Goal: Task Accomplishment & Management: Complete application form

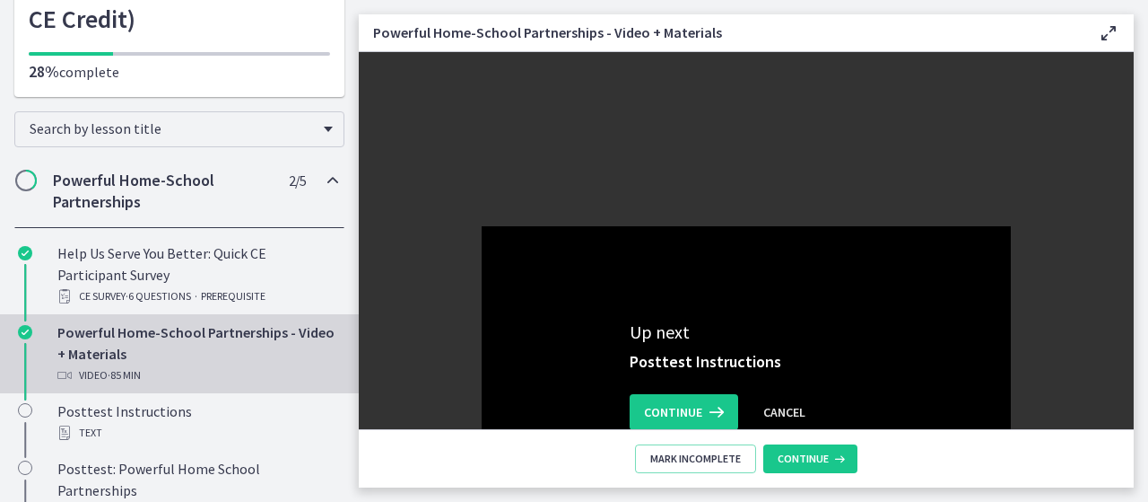
scroll to position [330, 0]
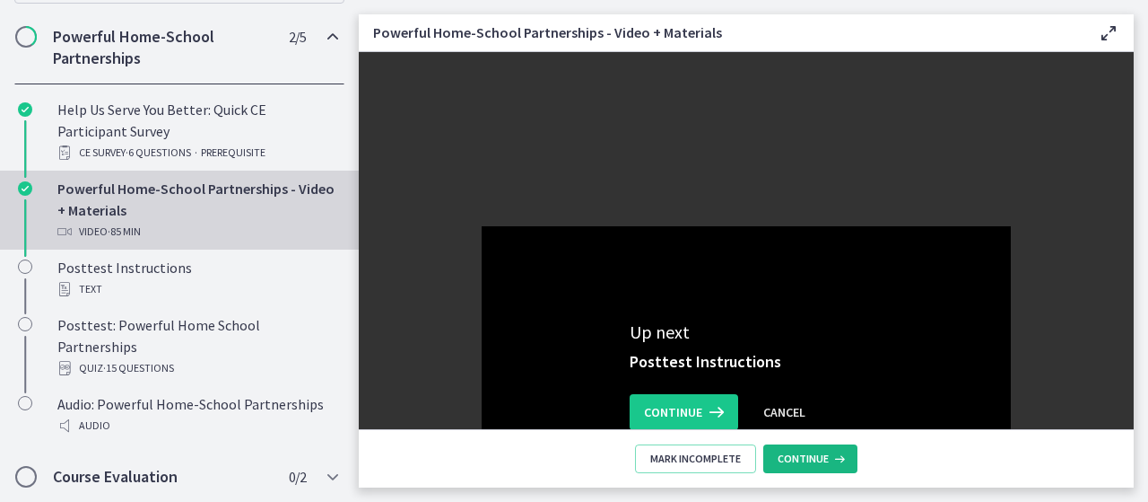
click at [833, 455] on icon at bounding box center [838, 458] width 18 height 14
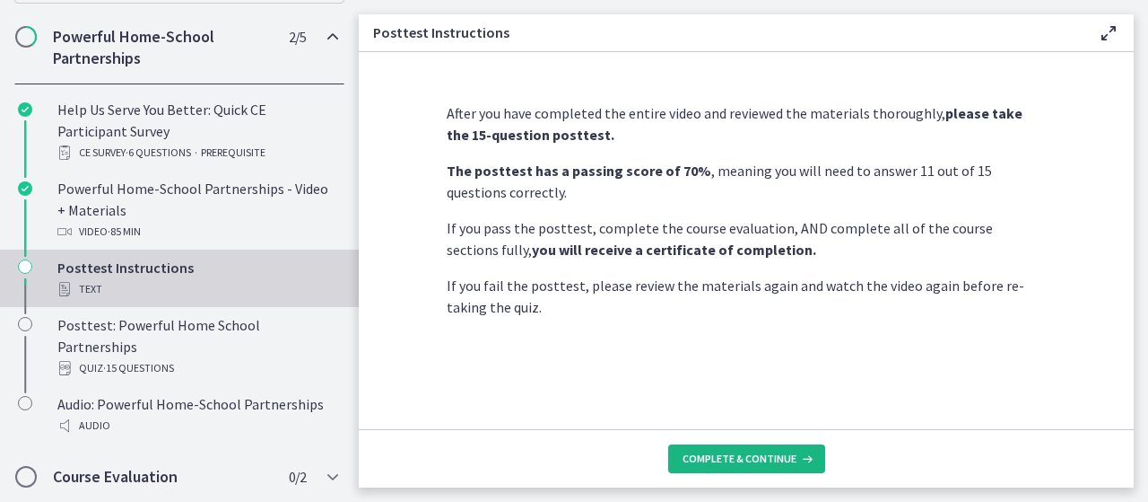
click at [716, 455] on span "Complete & continue" at bounding box center [740, 458] width 114 height 14
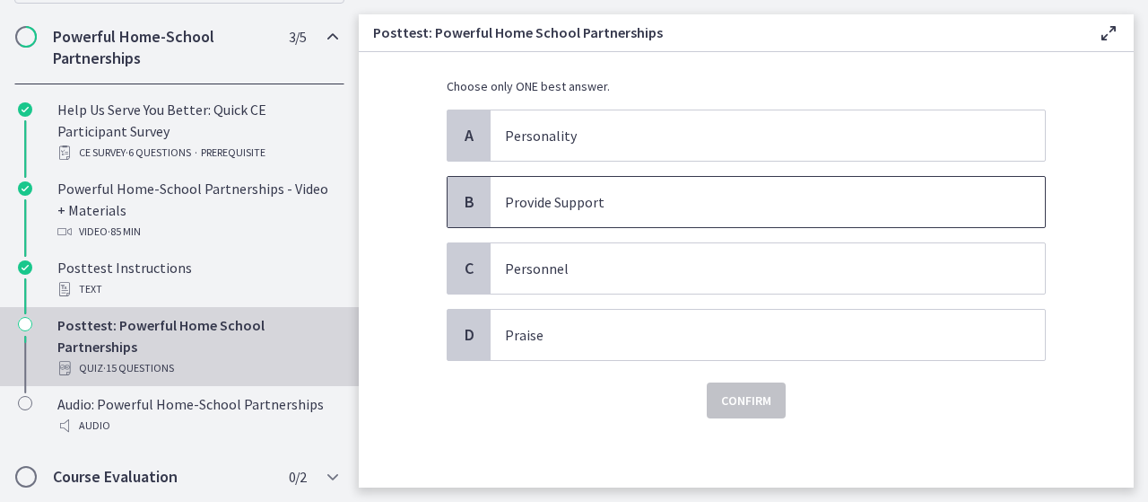
scroll to position [130, 0]
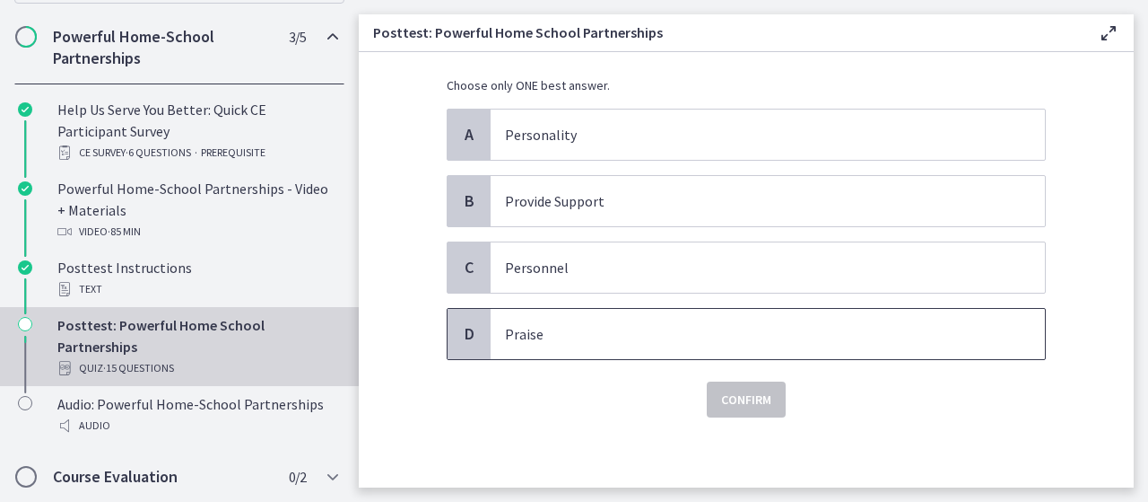
click at [616, 349] on span "Praise" at bounding box center [768, 334] width 554 height 50
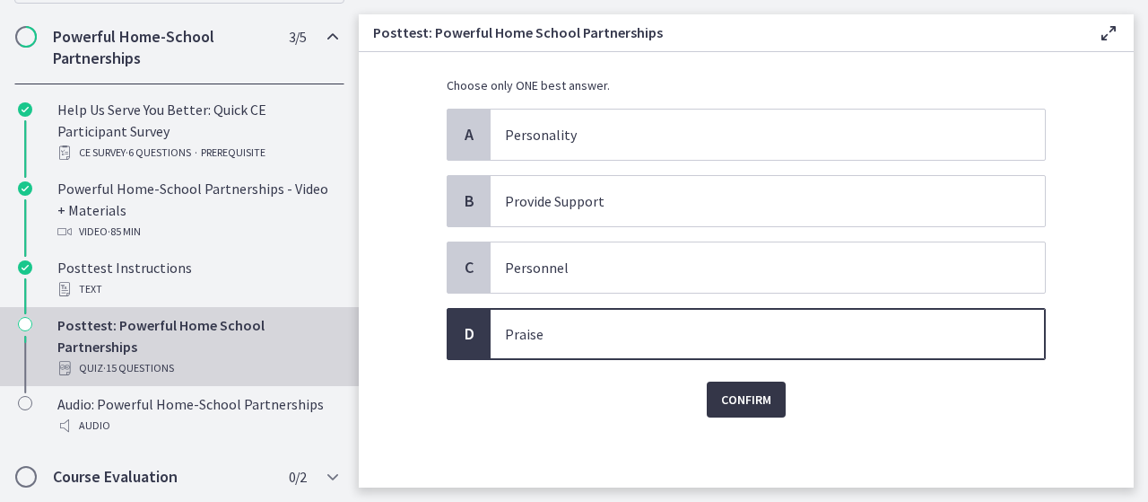
click at [741, 397] on span "Confirm" at bounding box center [746, 399] width 50 height 22
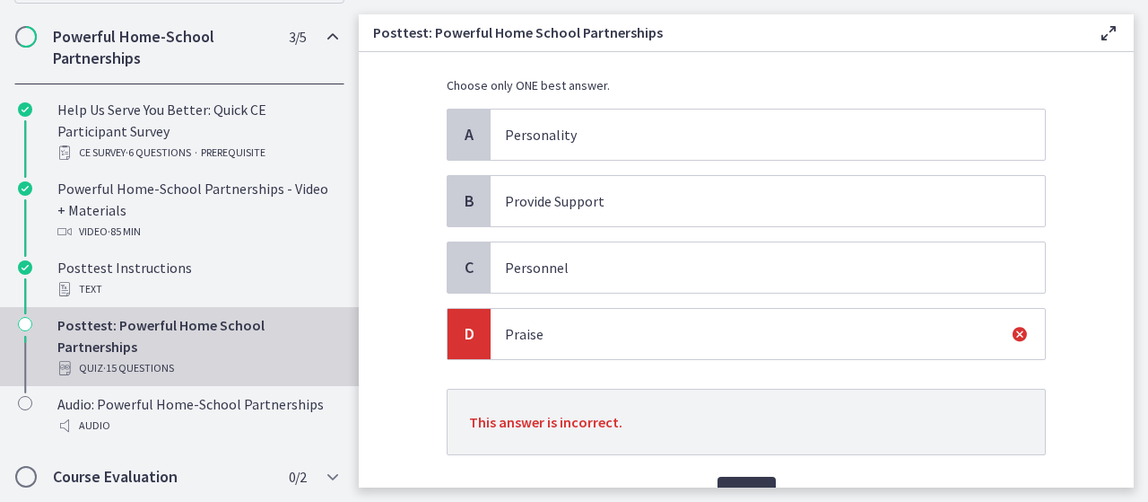
click at [545, 88] on p "Choose only ONE best answer." at bounding box center [746, 85] width 599 height 18
click at [537, 125] on p "Personality" at bounding box center [750, 135] width 490 height 22
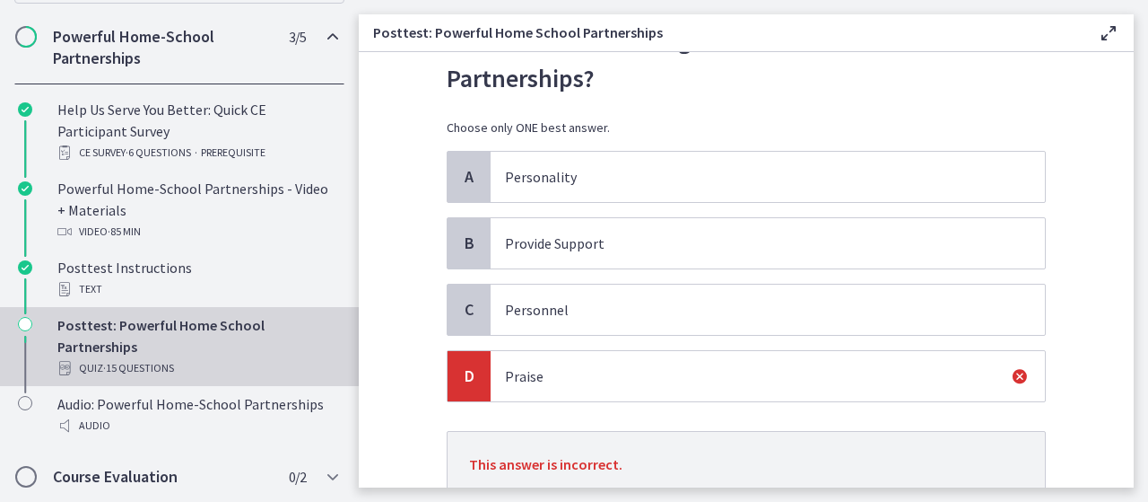
scroll to position [224, 0]
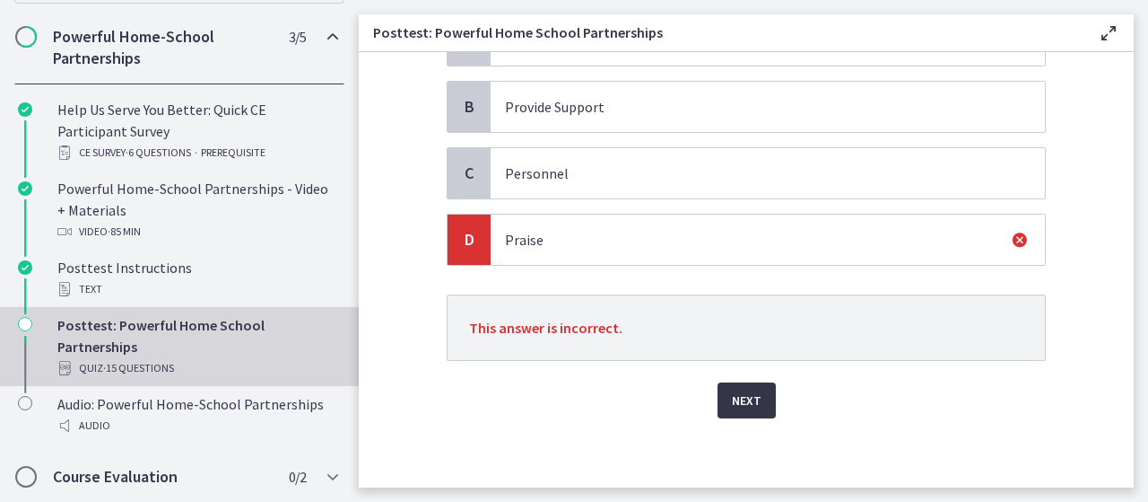
click at [751, 405] on span "Next" at bounding box center [747, 400] width 30 height 22
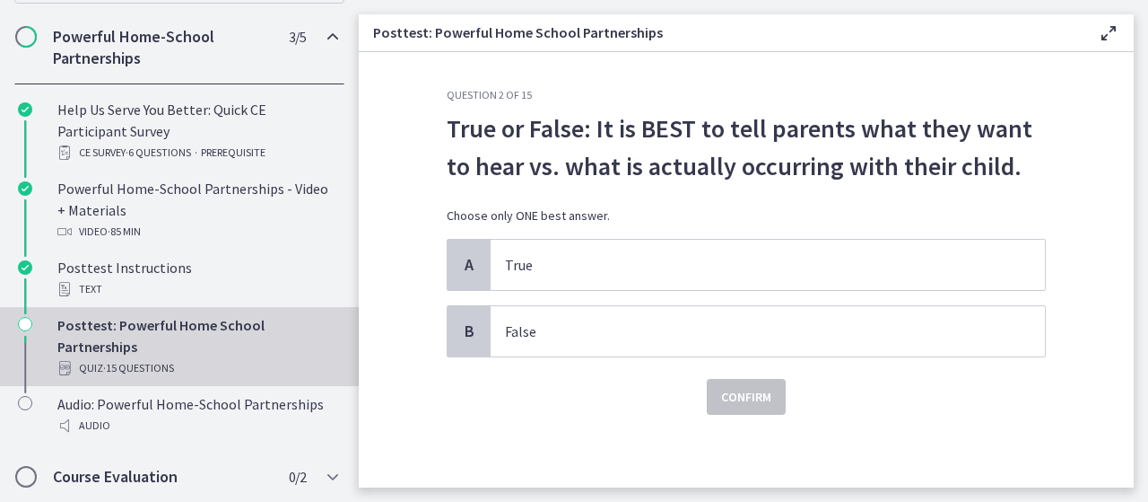
scroll to position [0, 0]
click at [563, 334] on p "False" at bounding box center [750, 331] width 490 height 22
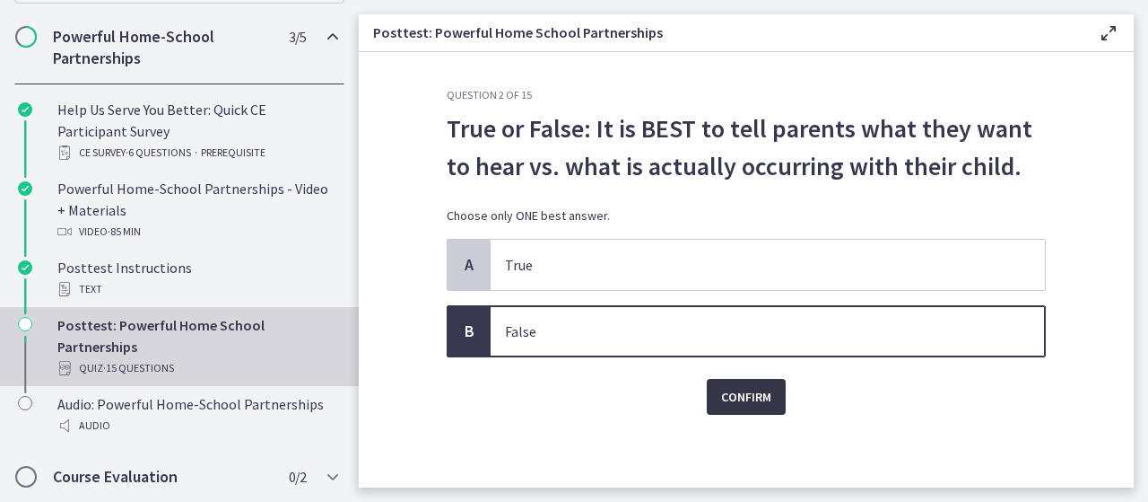
click at [752, 386] on span "Confirm" at bounding box center [746, 397] width 50 height 22
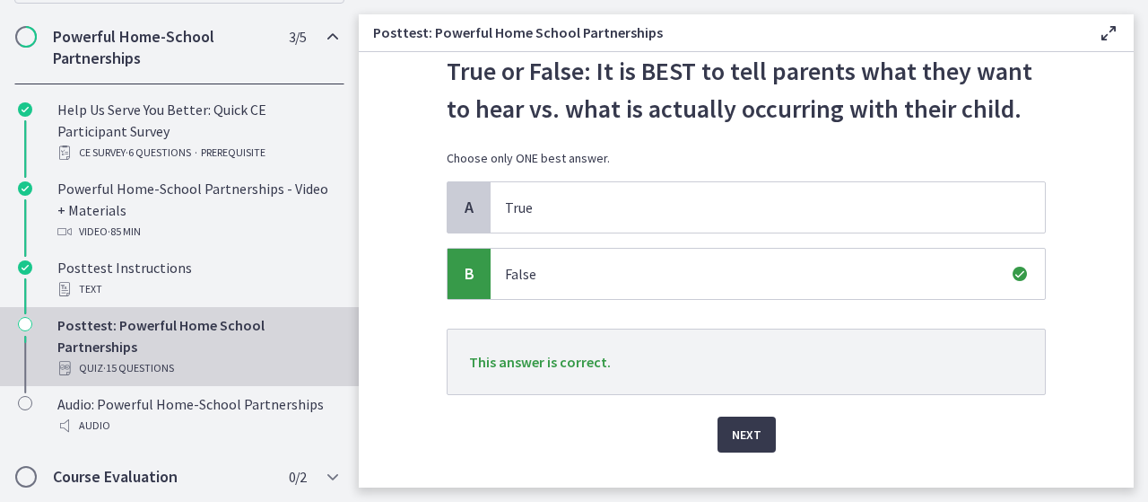
scroll to position [92, 0]
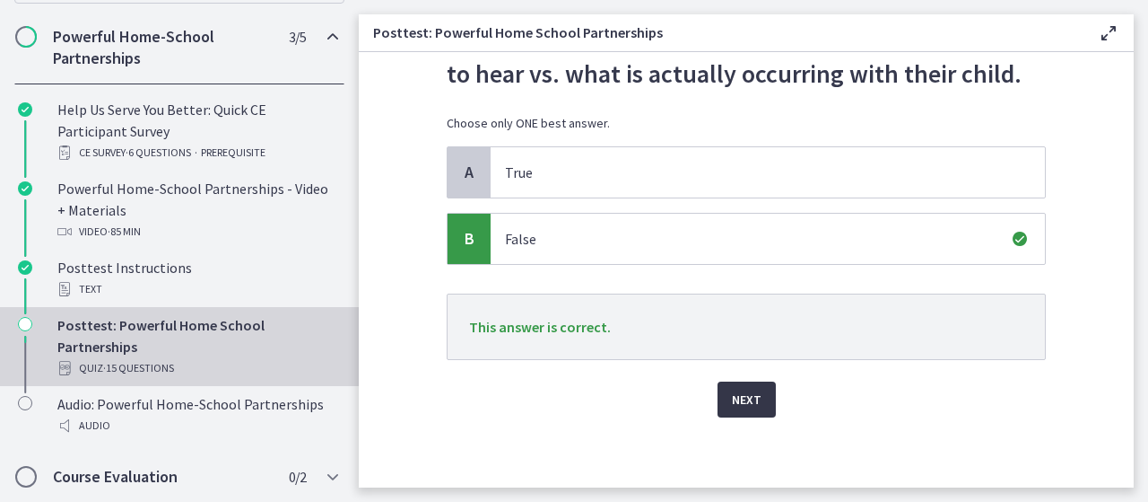
click at [746, 399] on span "Next" at bounding box center [747, 399] width 30 height 22
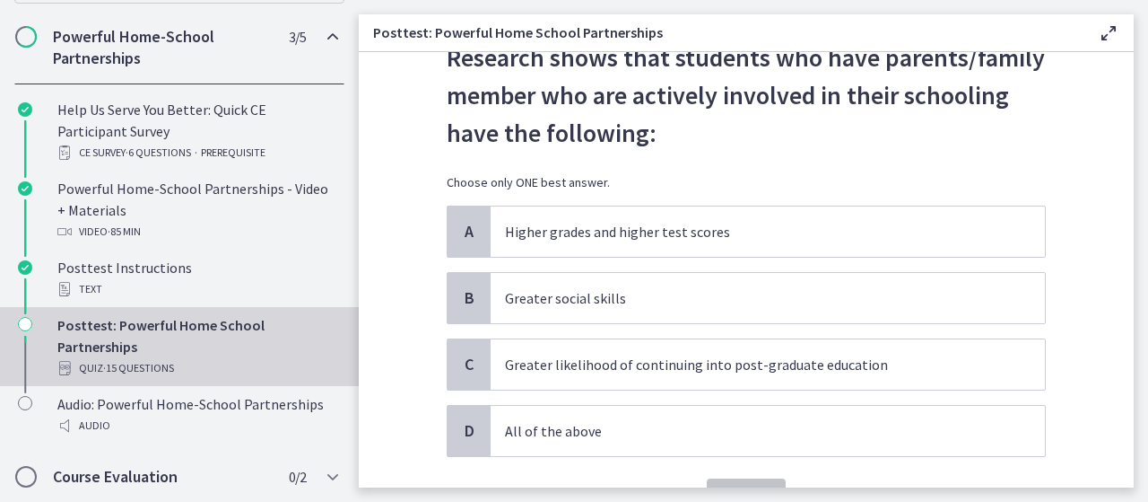
scroll to position [70, 0]
click at [558, 426] on p "All of the above" at bounding box center [750, 432] width 490 height 22
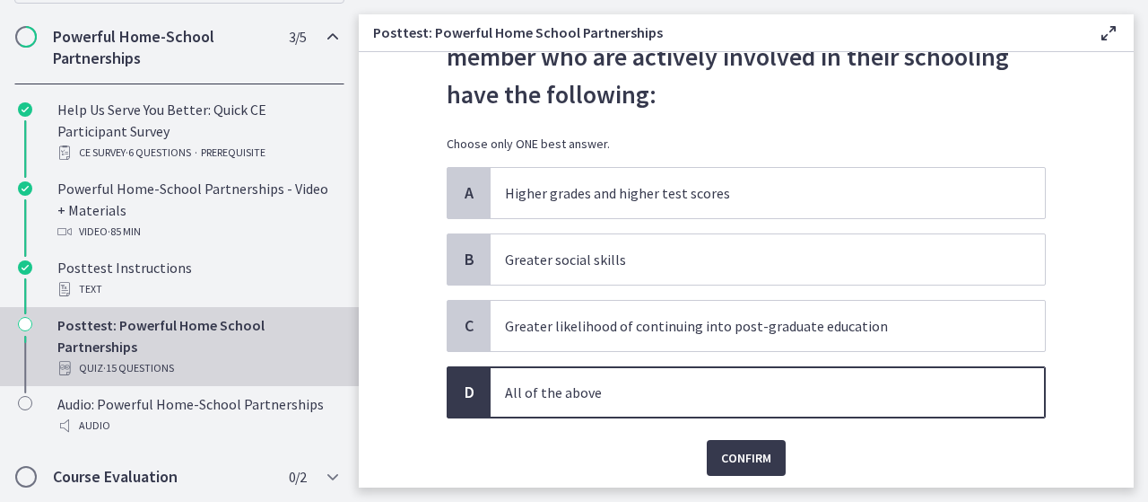
scroll to position [110, 0]
click at [734, 451] on span "Confirm" at bounding box center [746, 457] width 50 height 22
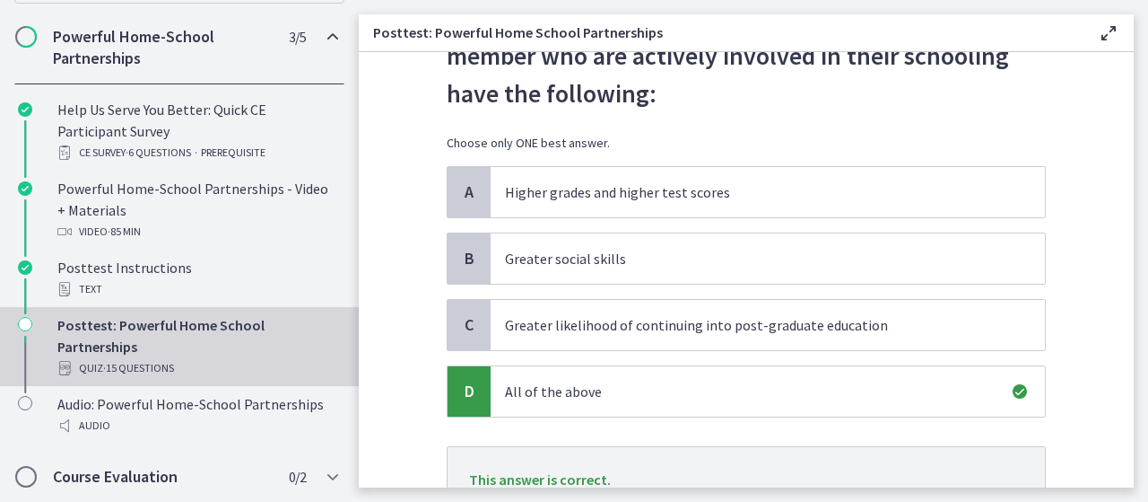
scroll to position [262, 0]
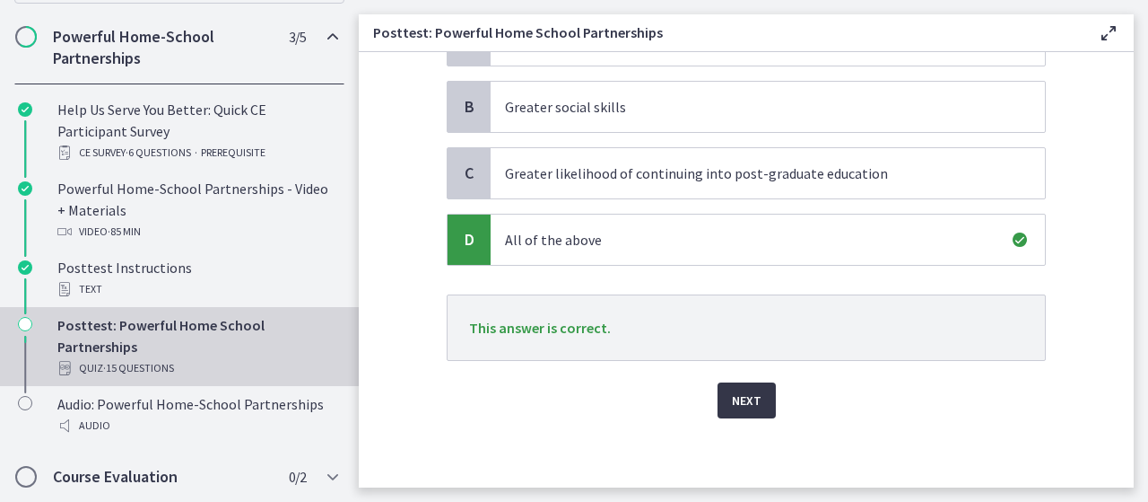
click at [736, 399] on span "Next" at bounding box center [747, 400] width 30 height 22
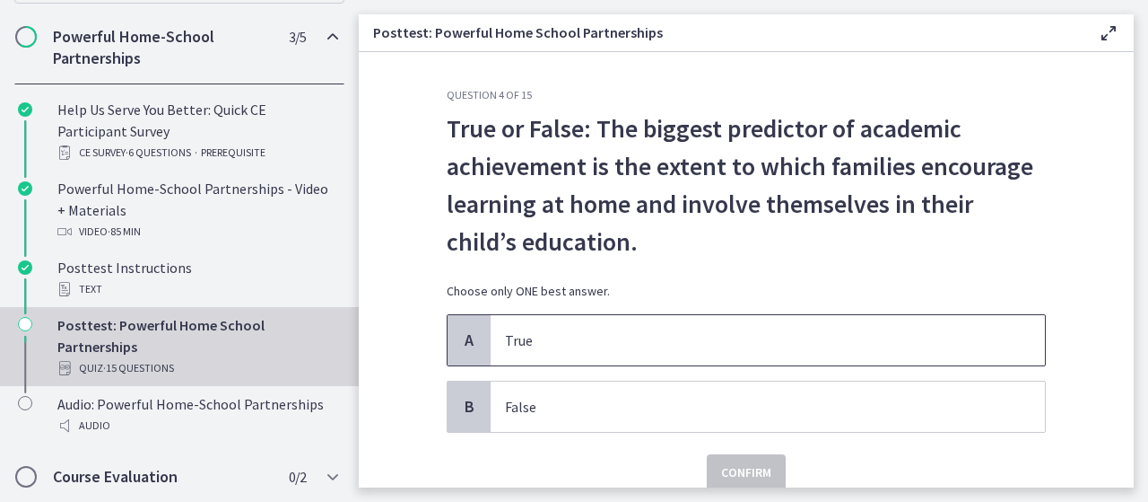
click at [506, 347] on p "True" at bounding box center [750, 340] width 490 height 22
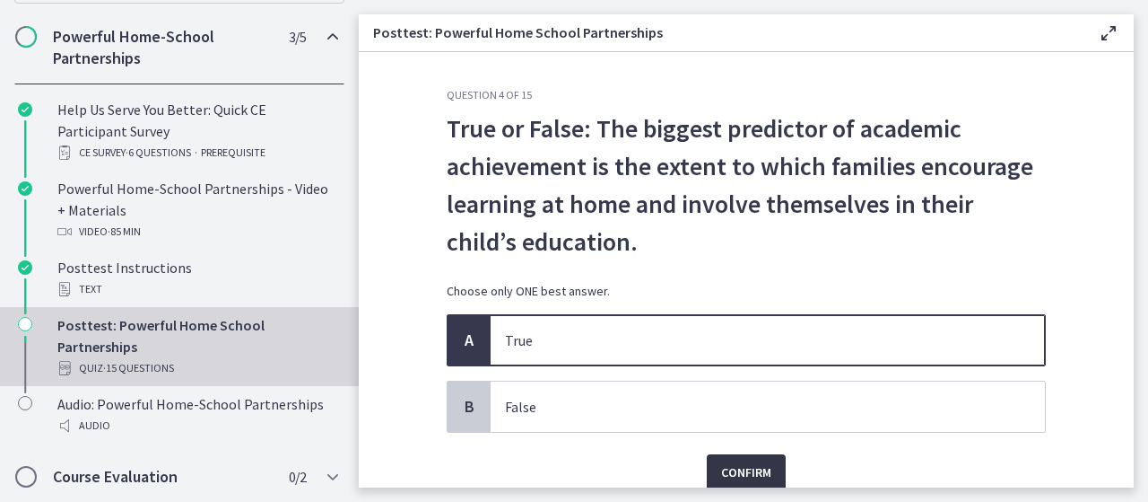
click at [721, 461] on span "Confirm" at bounding box center [746, 472] width 50 height 22
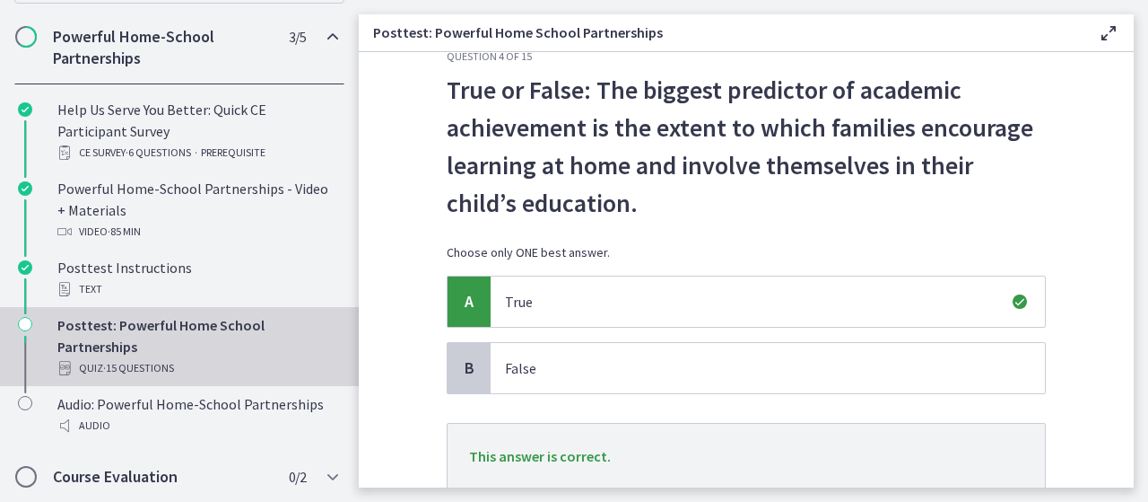
scroll to position [104, 0]
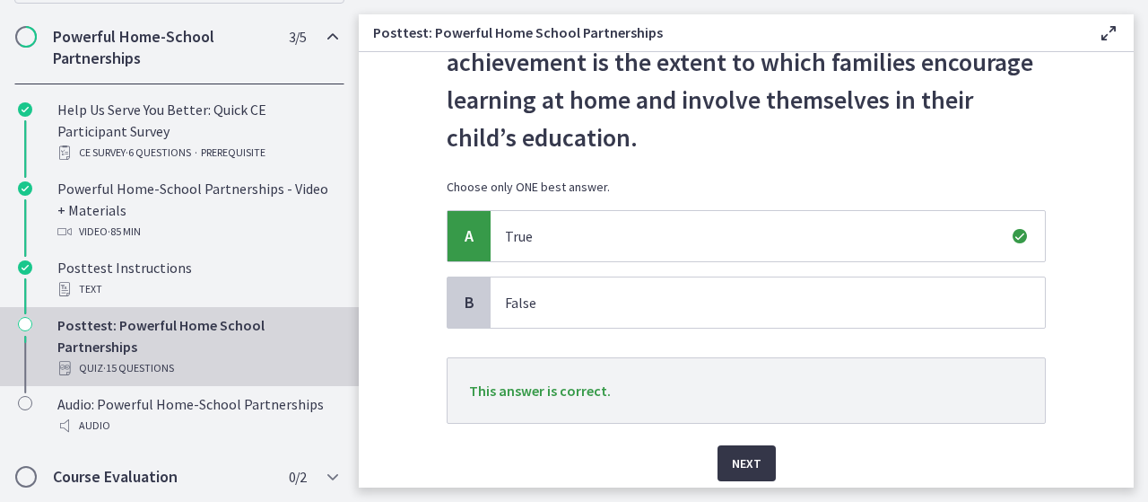
click at [741, 464] on span "Next" at bounding box center [747, 463] width 30 height 22
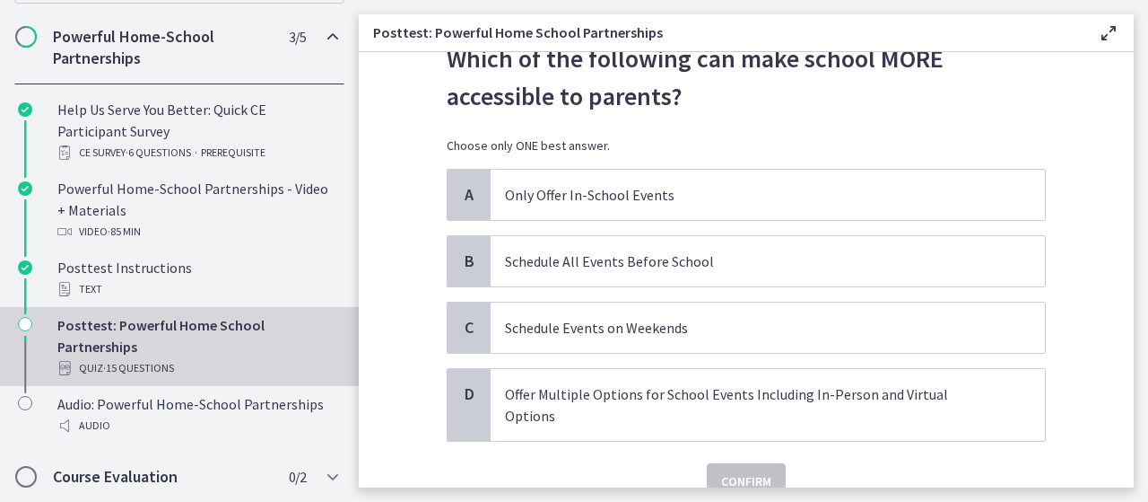
scroll to position [71, 0]
click at [670, 411] on span "Offer Multiple Options for School Events Including In-Person and Virtual Options" at bounding box center [768, 404] width 554 height 72
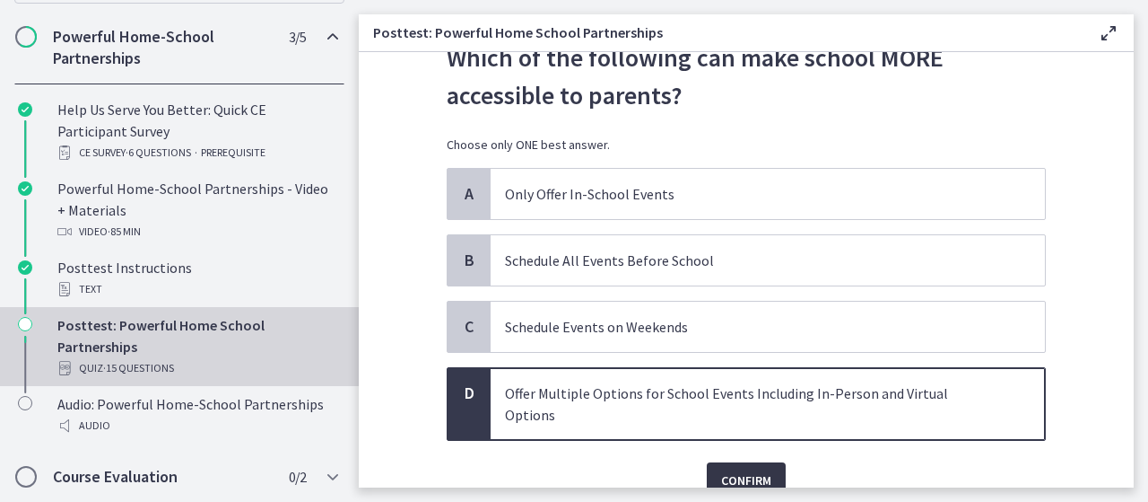
click at [748, 469] on span "Confirm" at bounding box center [746, 480] width 50 height 22
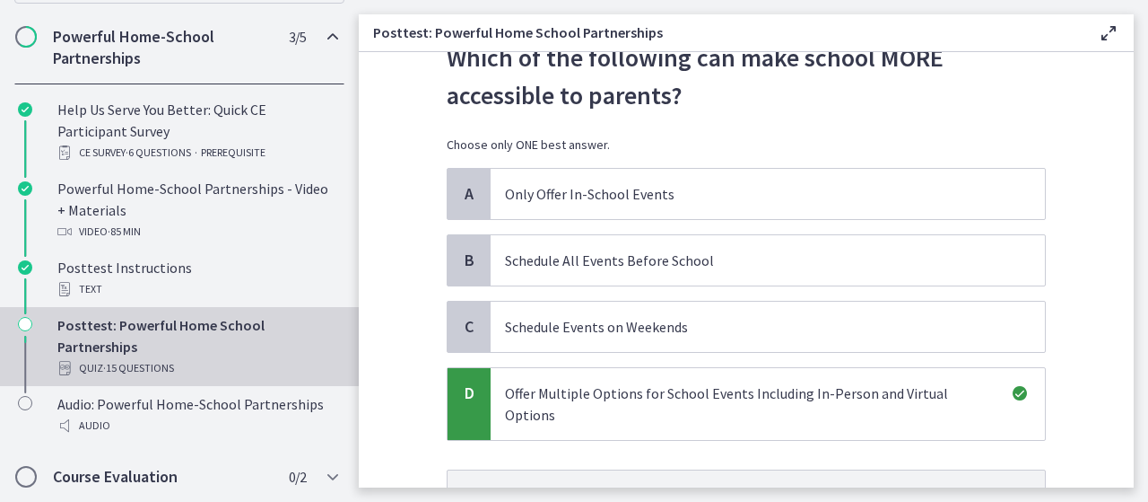
scroll to position [224, 0]
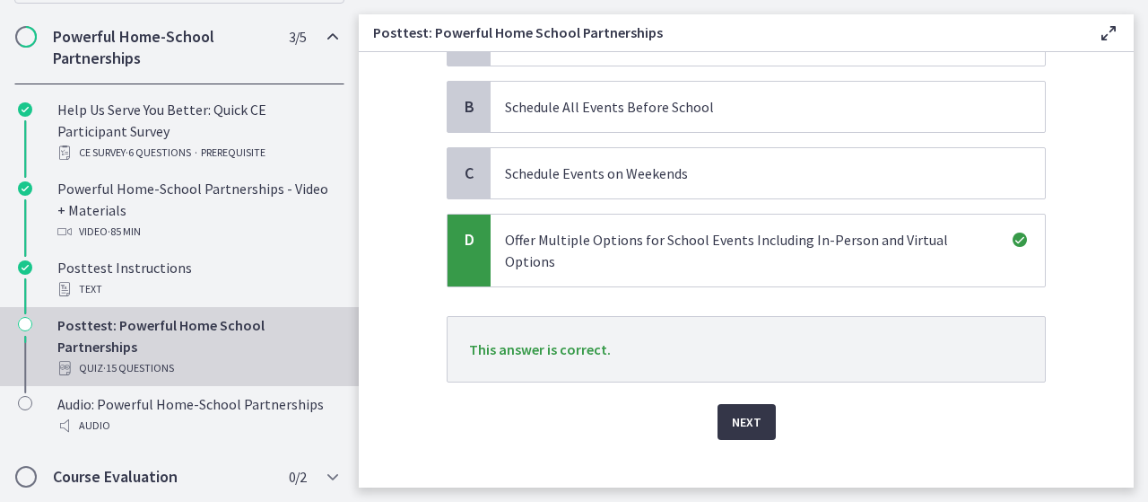
click at [736, 411] on span "Next" at bounding box center [747, 422] width 30 height 22
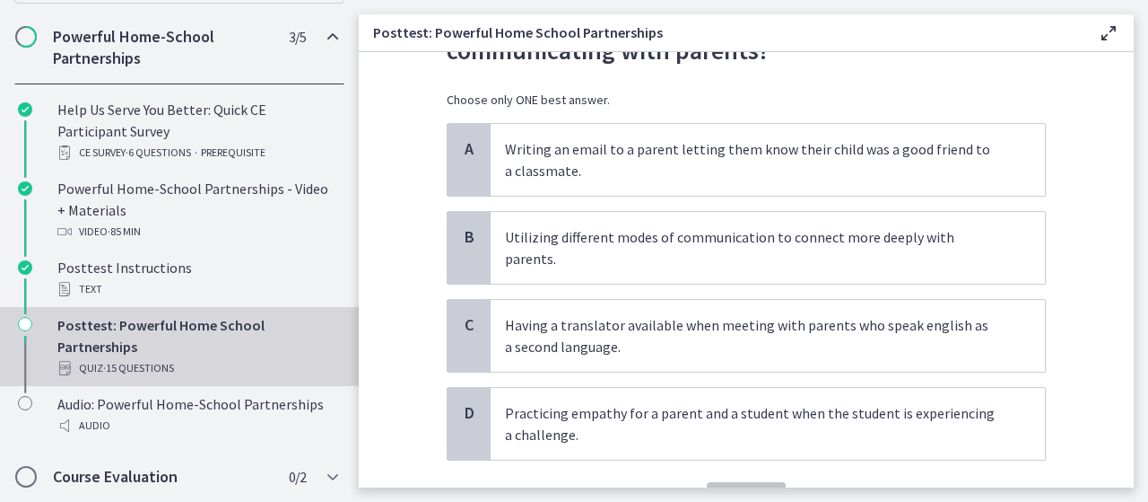
scroll to position [116, 0]
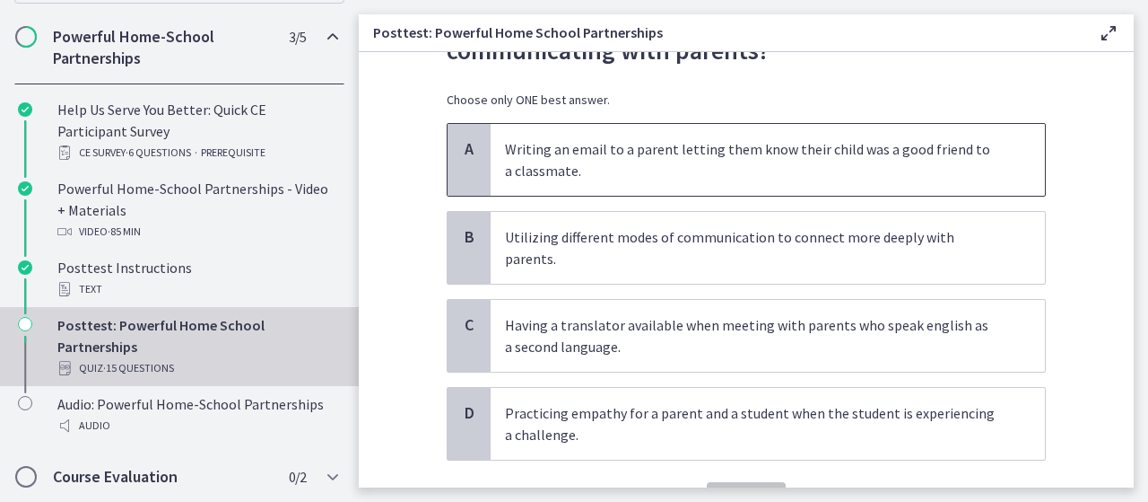
click at [745, 159] on p "Writing an email to a parent letting them know their child was a good friend to…" at bounding box center [750, 159] width 490 height 43
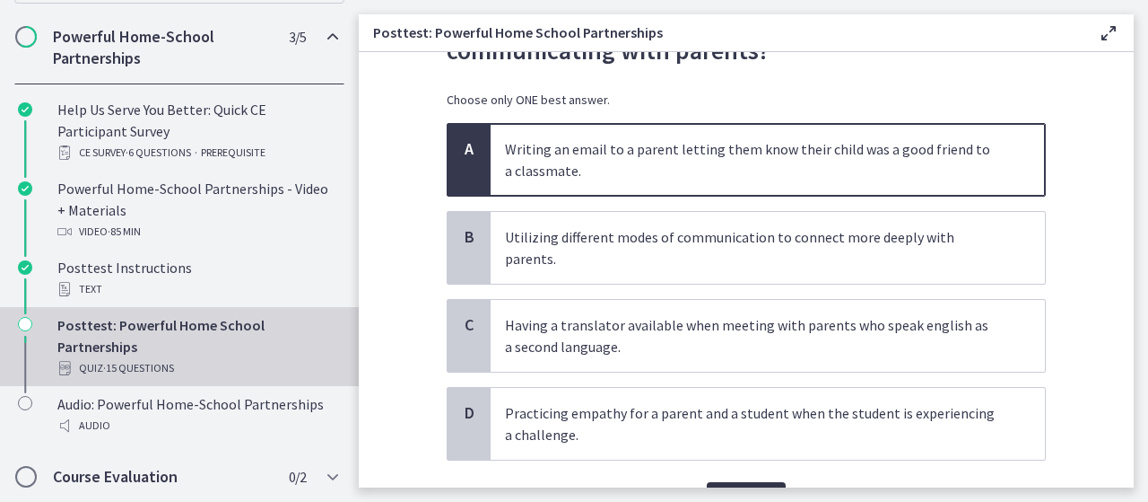
click at [752, 489] on span "Confirm" at bounding box center [746, 500] width 50 height 22
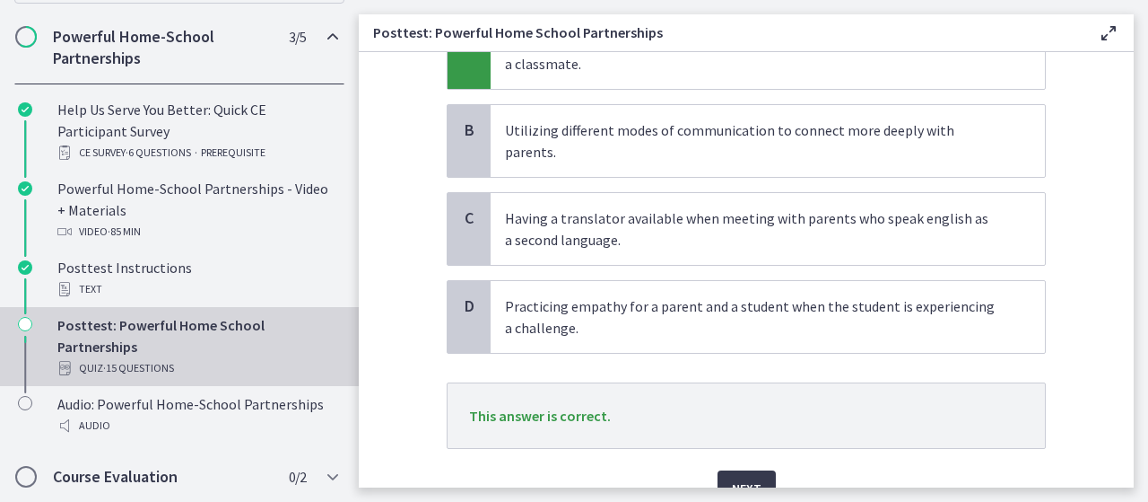
scroll to position [244, 0]
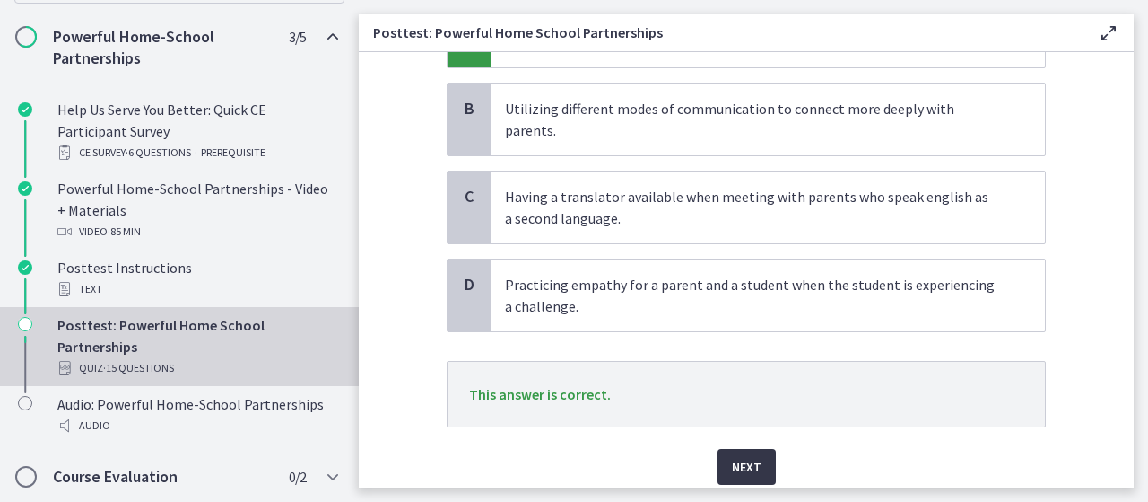
click at [742, 456] on span "Next" at bounding box center [747, 467] width 30 height 22
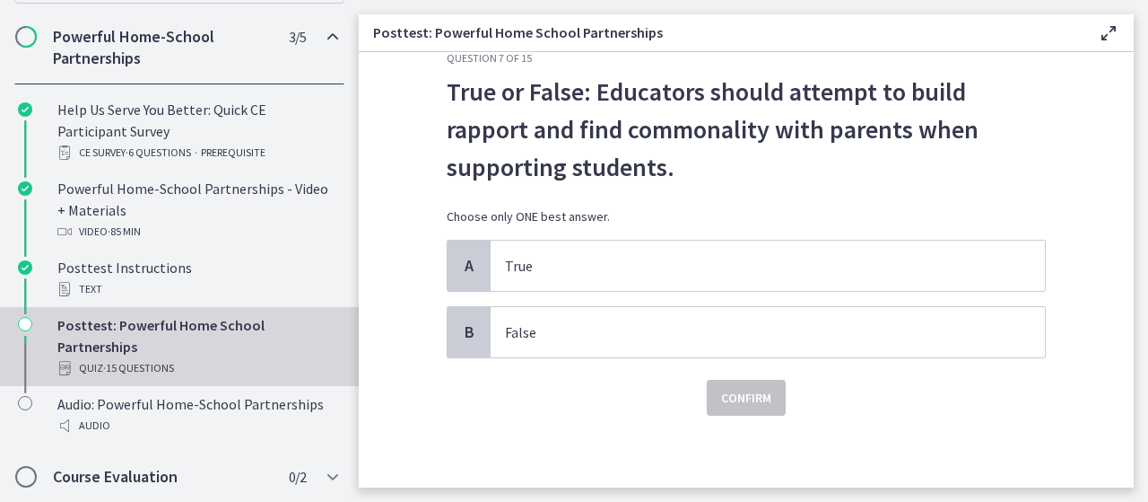
scroll to position [0, 0]
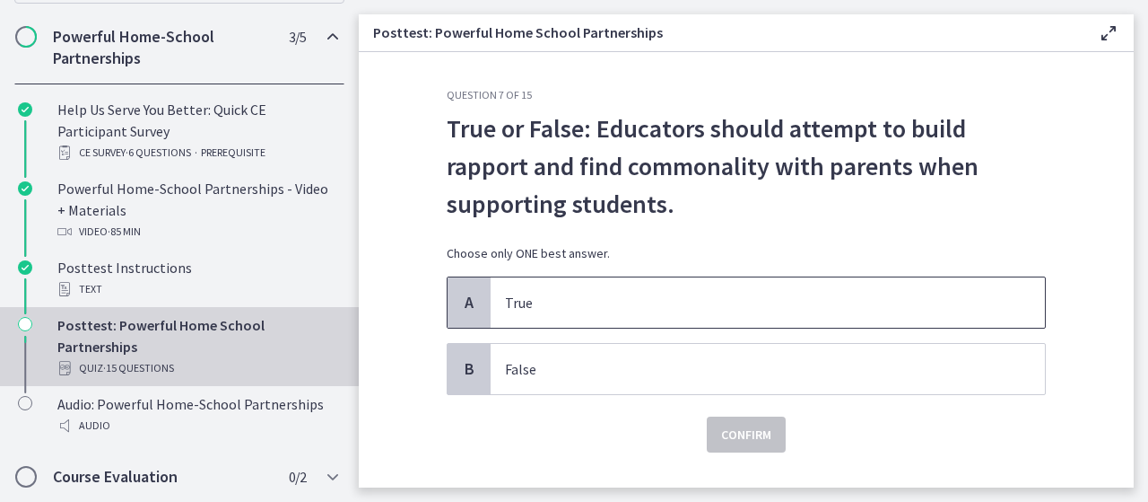
click at [628, 294] on p "True" at bounding box center [750, 303] width 490 height 22
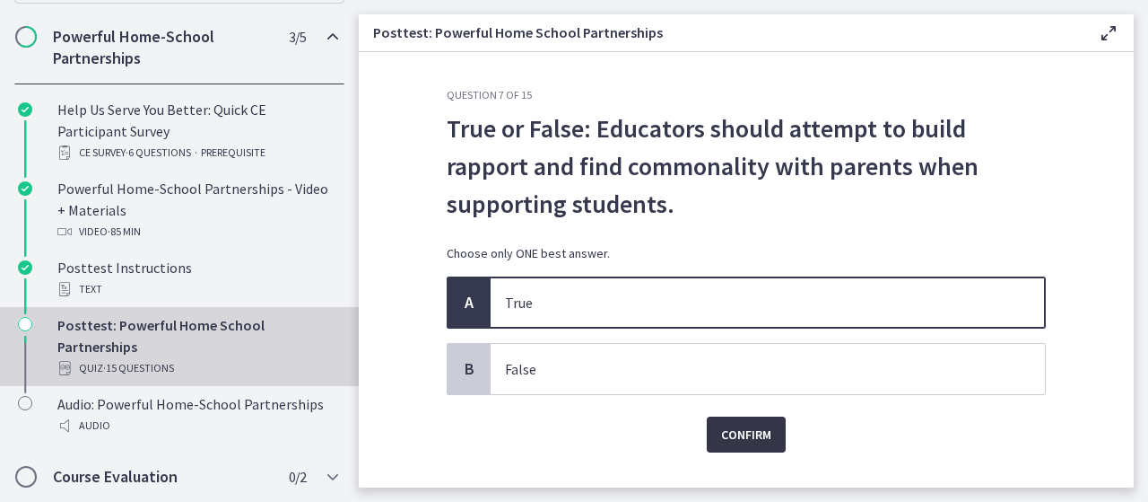
click at [749, 440] on span "Confirm" at bounding box center [746, 434] width 50 height 22
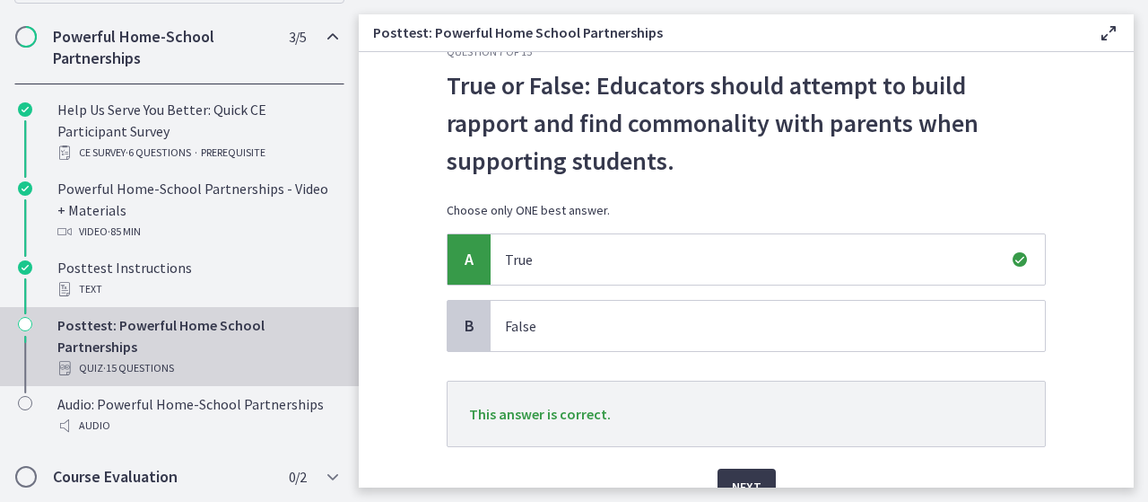
scroll to position [130, 0]
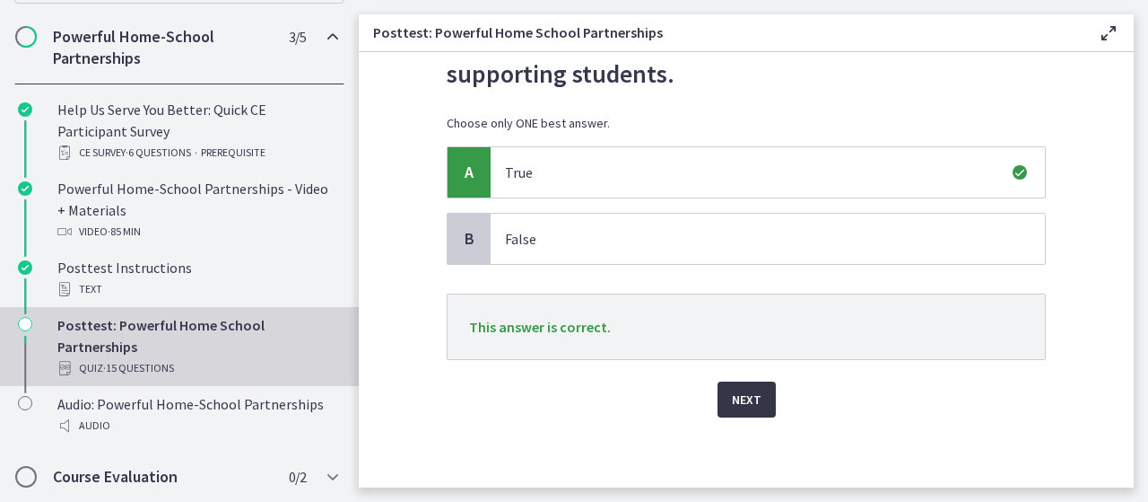
click at [743, 389] on span "Next" at bounding box center [747, 399] width 30 height 22
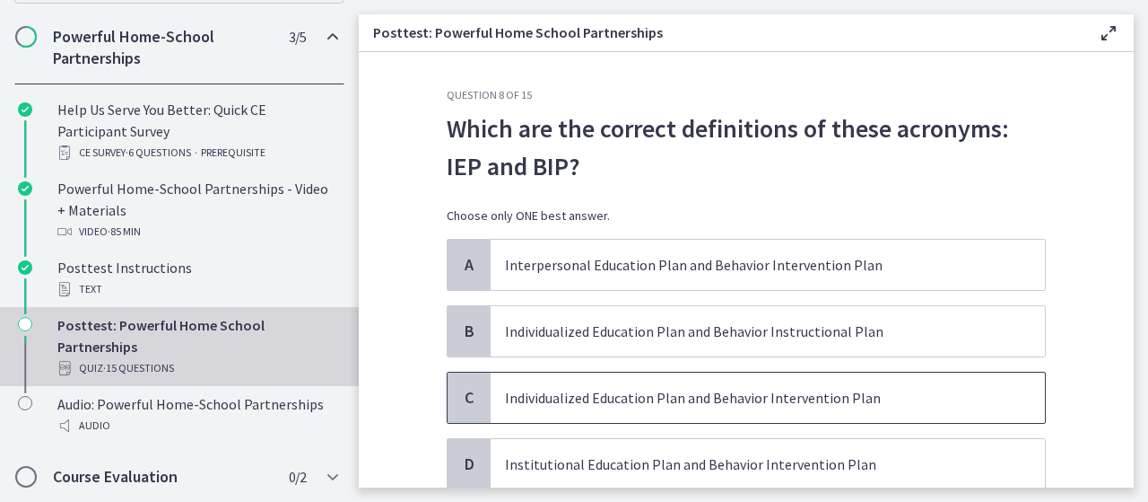
click at [621, 401] on p "Individualized Education Plan and Behavior Intervention Plan" at bounding box center [750, 398] width 490 height 22
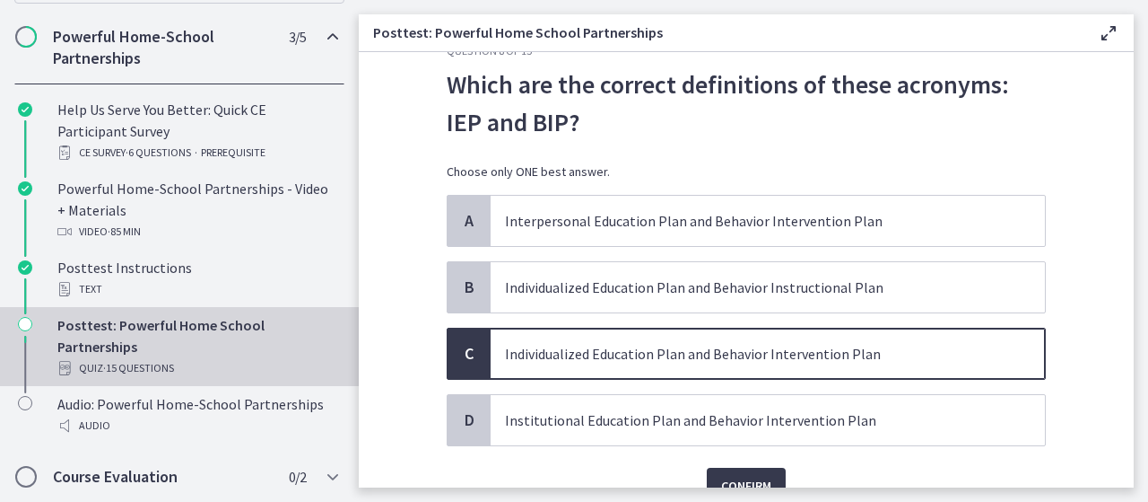
scroll to position [130, 0]
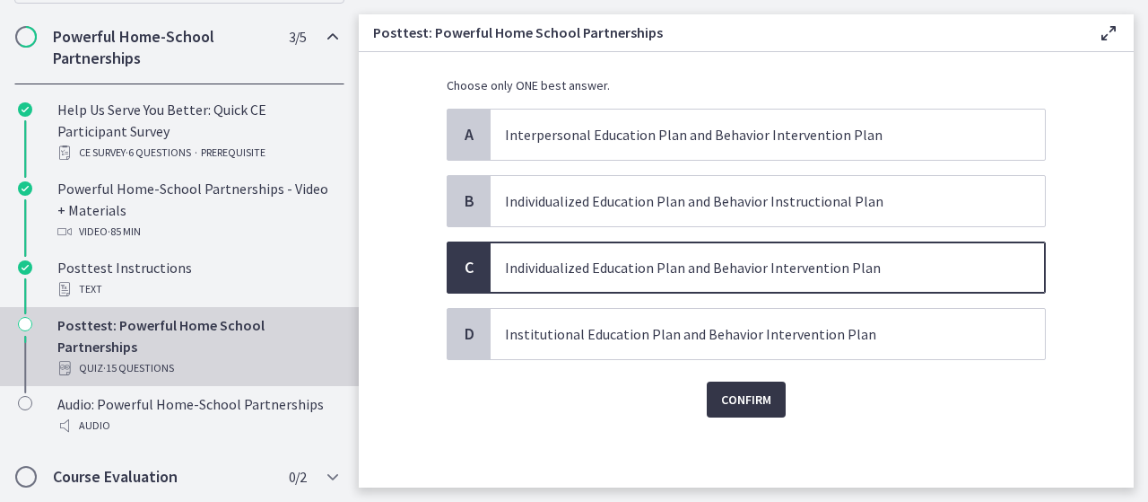
click at [746, 392] on span "Confirm" at bounding box center [746, 399] width 50 height 22
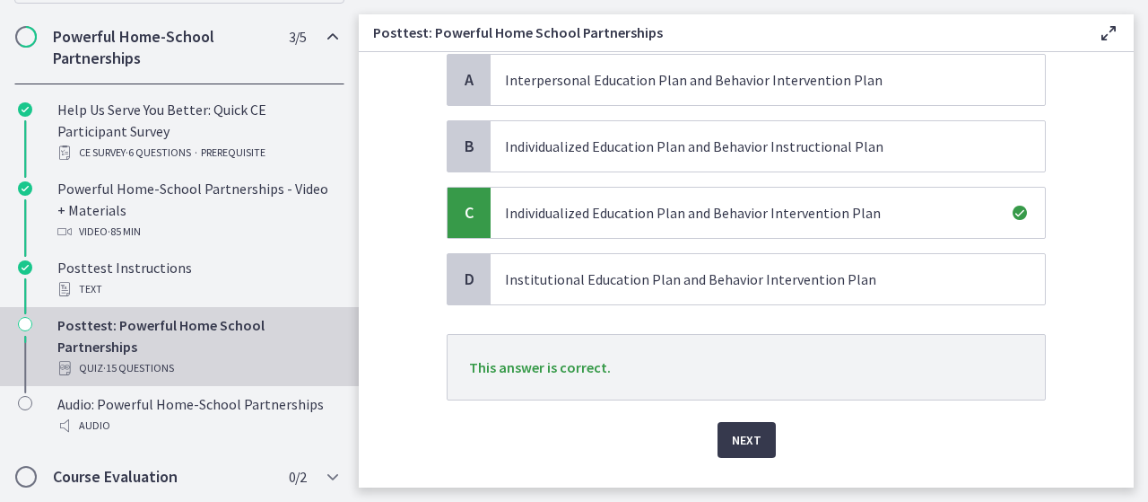
scroll to position [224, 0]
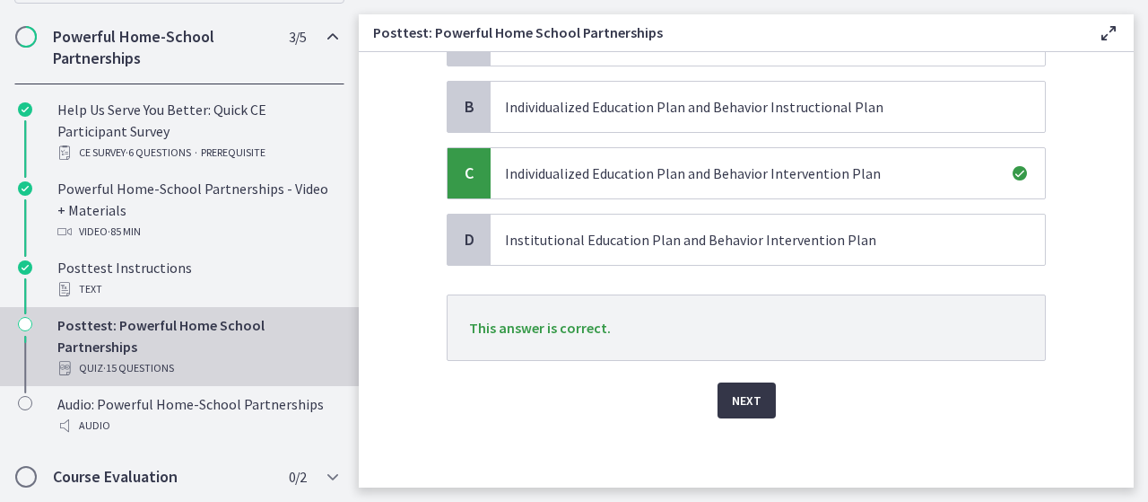
click at [732, 392] on span "Next" at bounding box center [747, 400] width 30 height 22
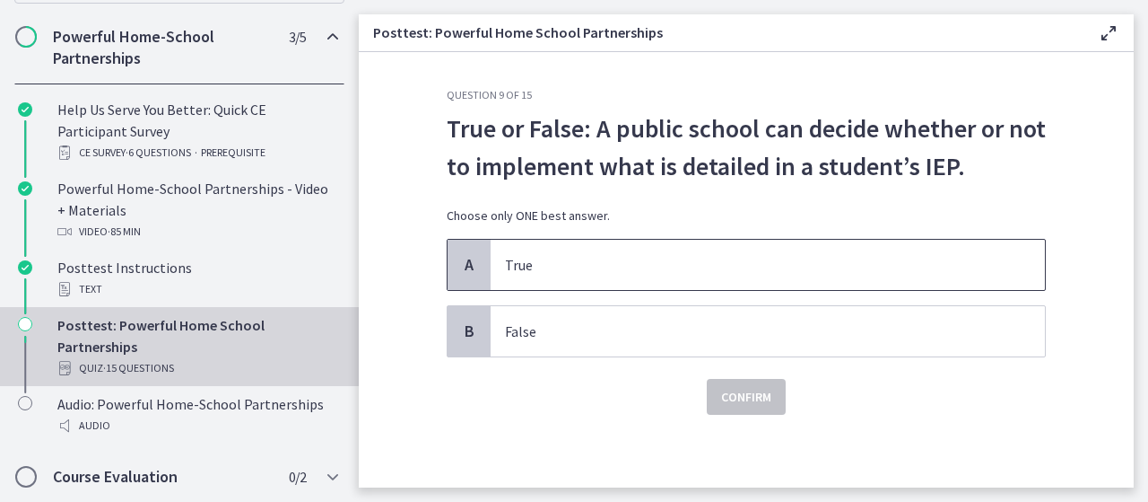
click at [586, 266] on p "True" at bounding box center [750, 265] width 490 height 22
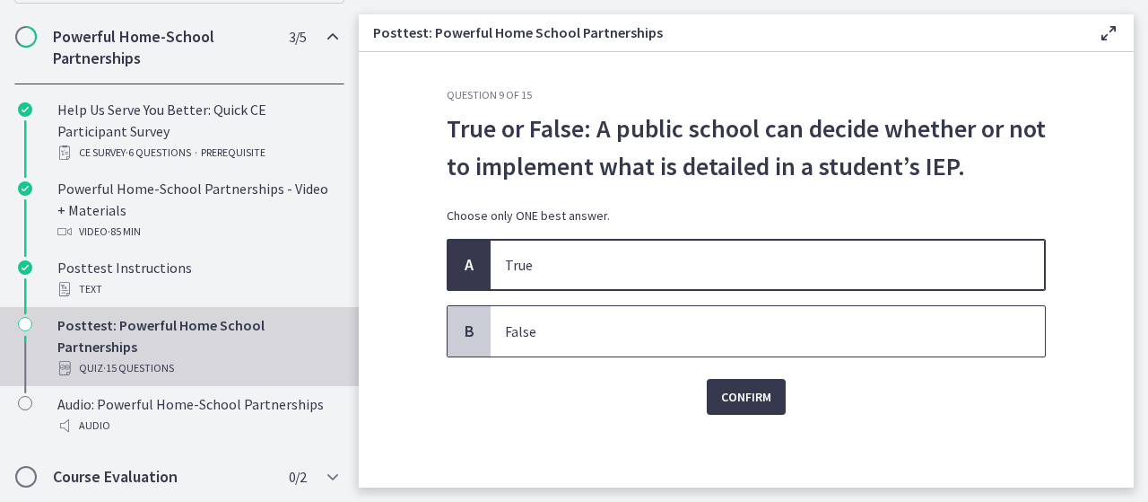
click at [693, 341] on p "False" at bounding box center [750, 331] width 490 height 22
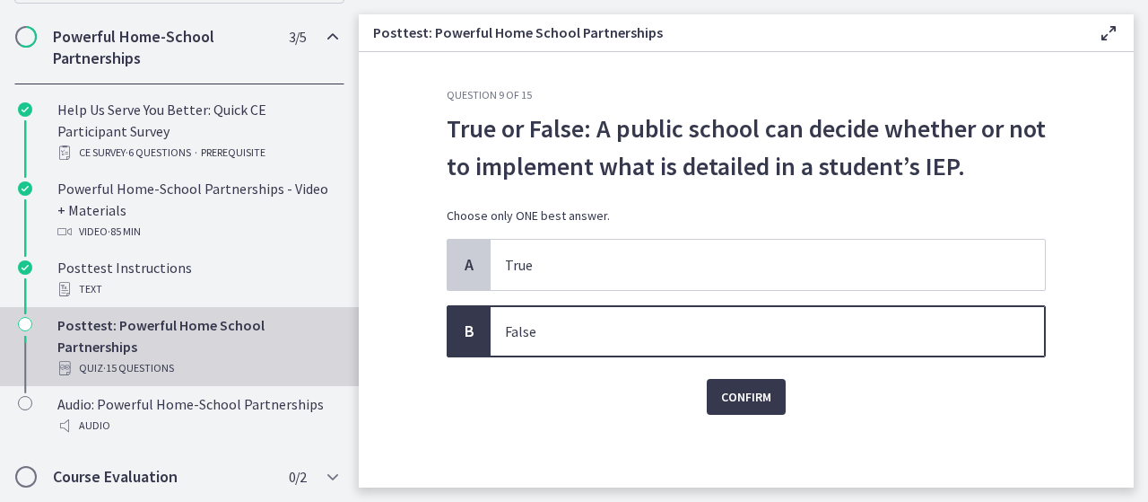
click at [768, 422] on div "Question 9 of 15 True or False: A public school can decide whether or not to im…" at bounding box center [746, 287] width 628 height 399
click at [747, 389] on span "Confirm" at bounding box center [746, 397] width 50 height 22
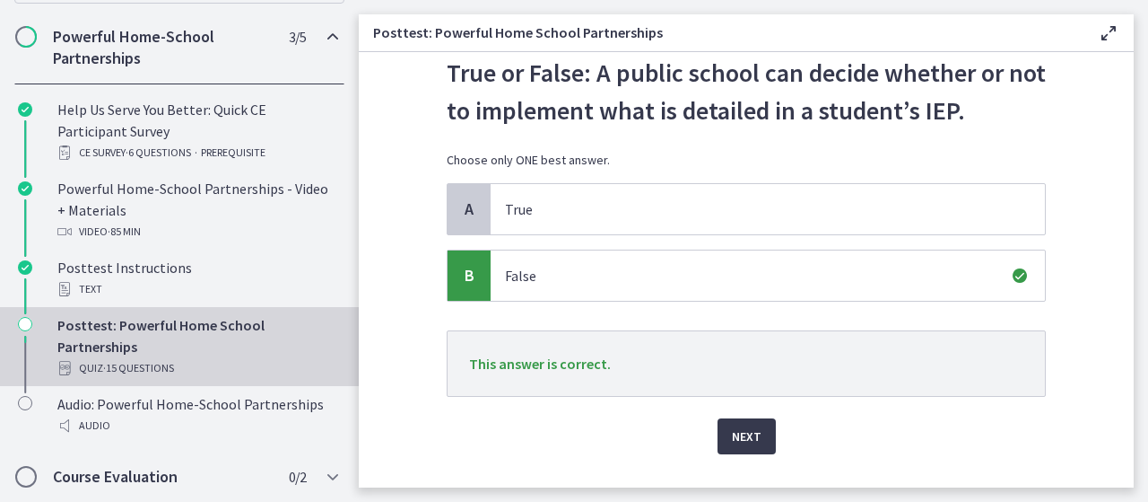
scroll to position [92, 0]
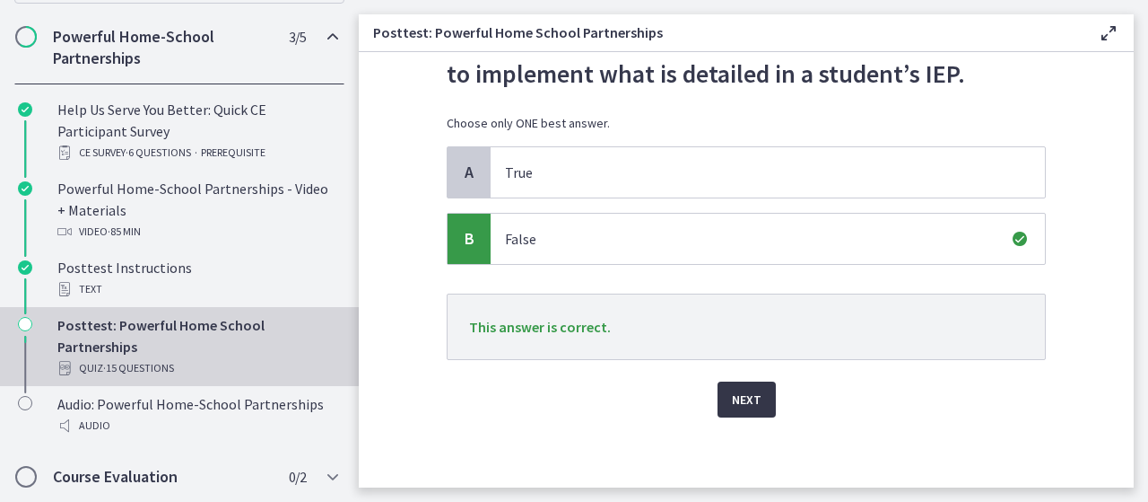
click at [731, 410] on button "Next" at bounding box center [747, 399] width 58 height 36
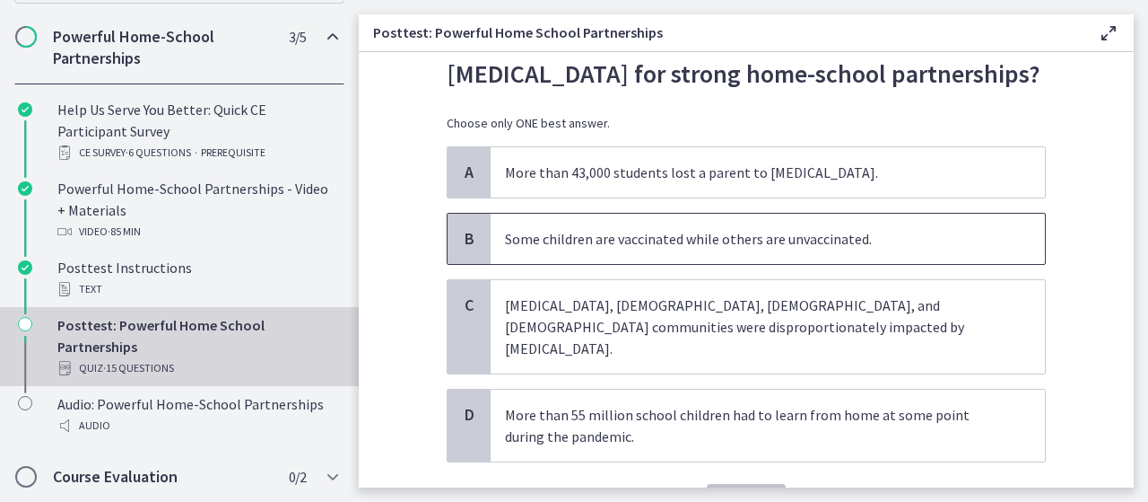
click at [885, 250] on span "Some children are vaccinated while others are unvaccinated." at bounding box center [768, 239] width 554 height 50
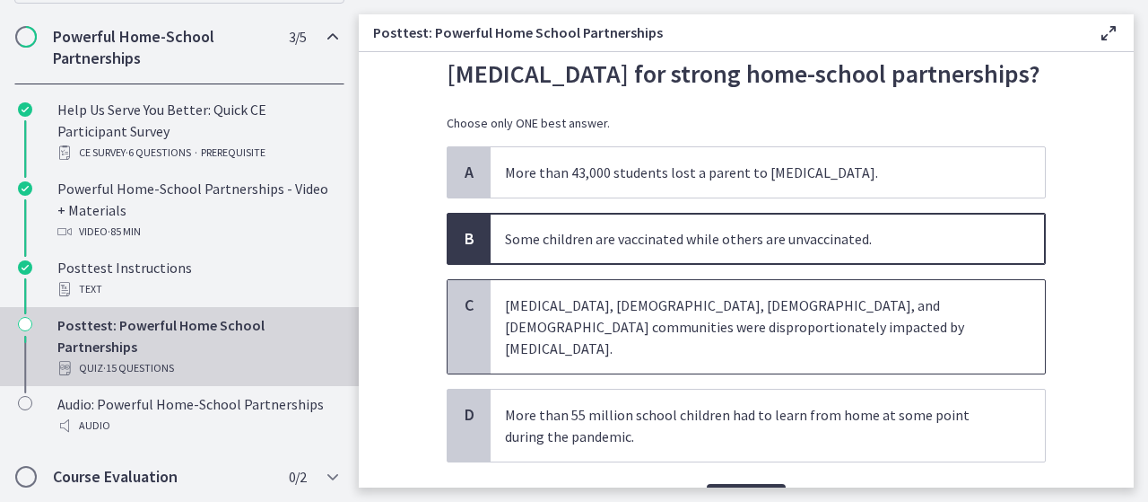
scroll to position [173, 0]
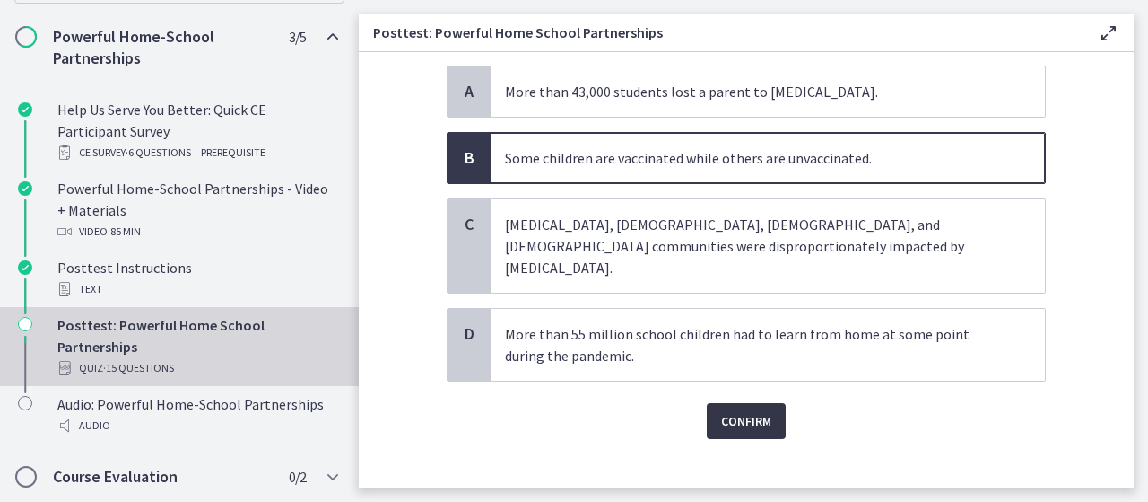
click at [739, 410] on span "Confirm" at bounding box center [746, 421] width 50 height 22
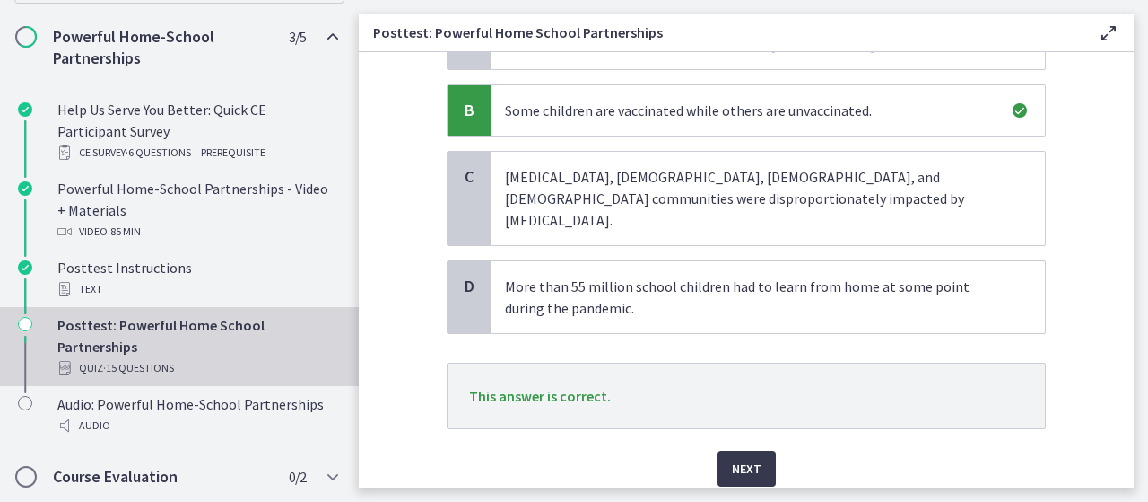
scroll to position [267, 0]
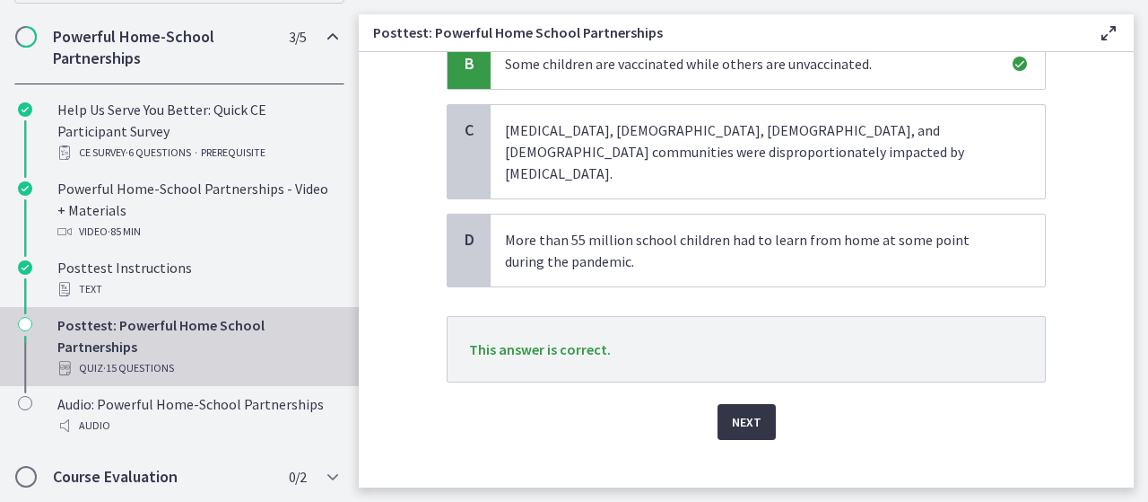
click at [725, 404] on button "Next" at bounding box center [747, 422] width 58 height 36
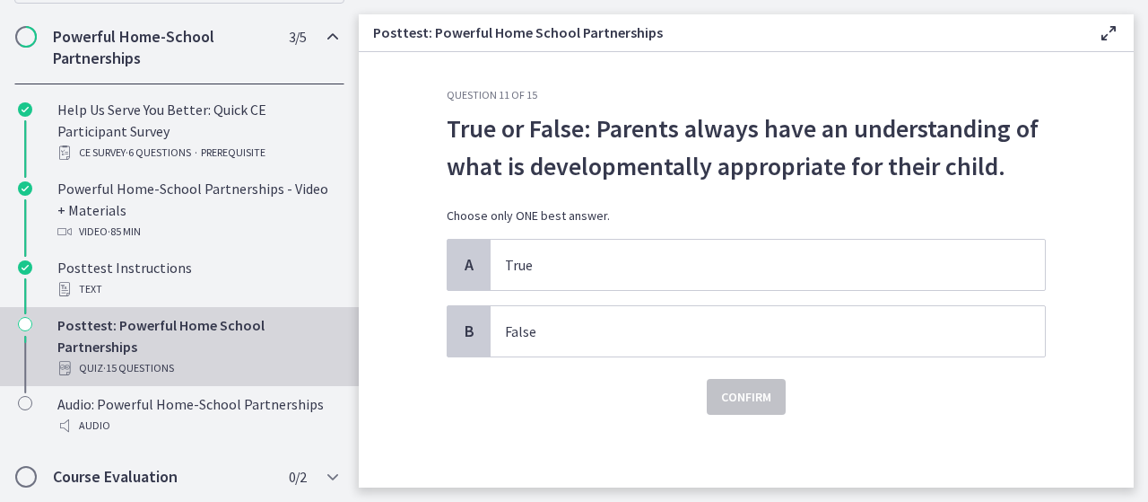
scroll to position [0, 0]
click at [691, 339] on p "False" at bounding box center [750, 331] width 490 height 22
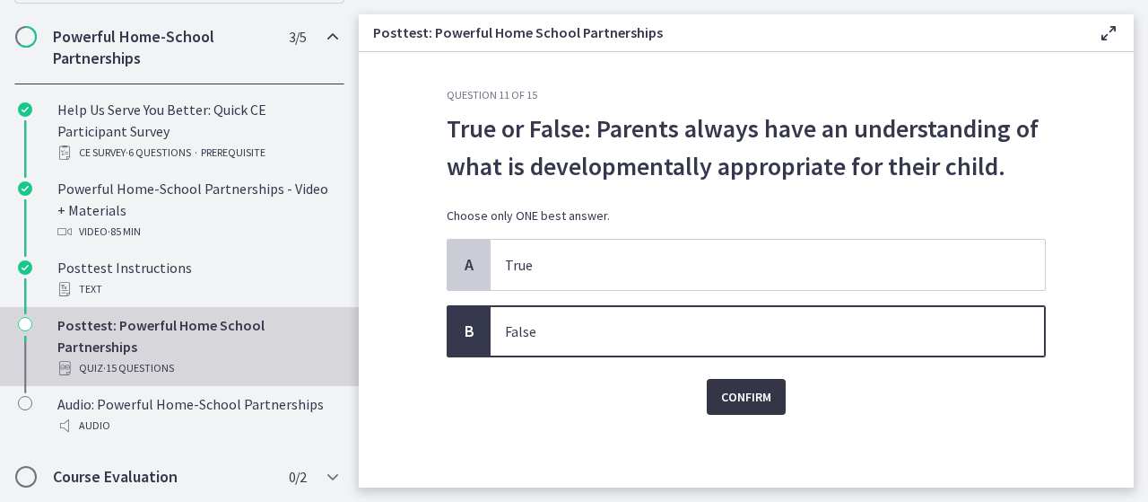
click at [734, 390] on span "Confirm" at bounding box center [746, 397] width 50 height 22
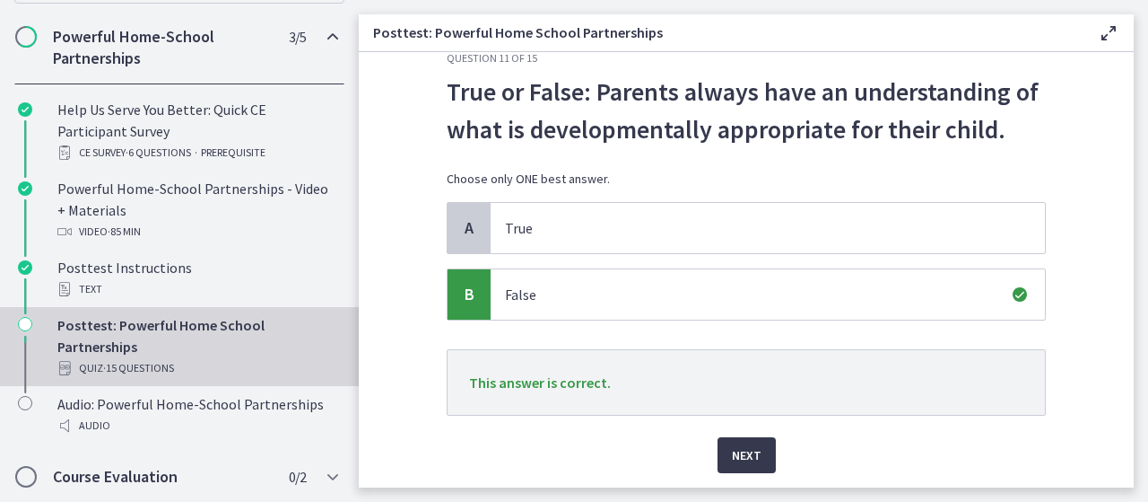
scroll to position [92, 0]
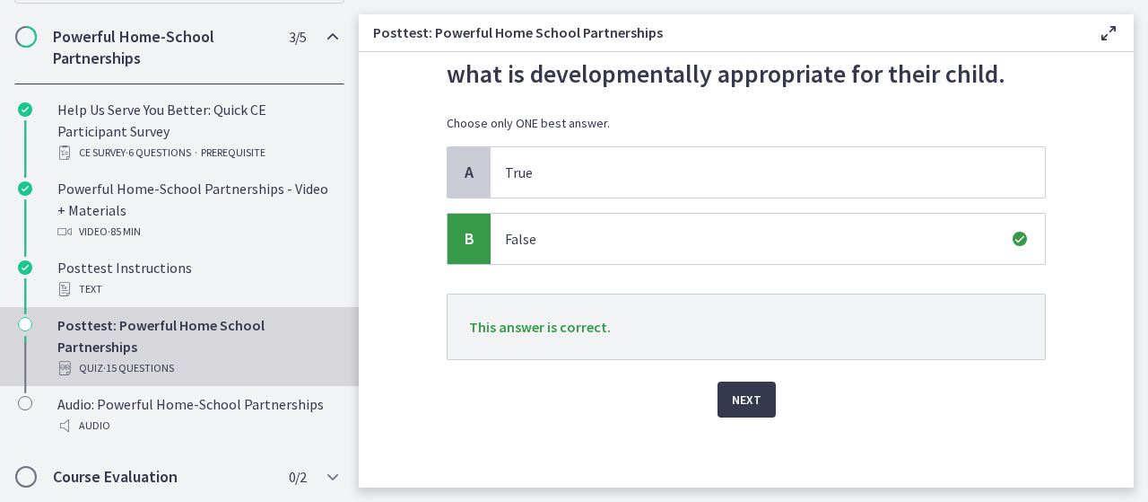
click at [731, 395] on div "Question 11 of 15 True or False: Parents always have an understanding of what i…" at bounding box center [746, 195] width 628 height 399
click at [732, 403] on span "Next" at bounding box center [747, 399] width 30 height 22
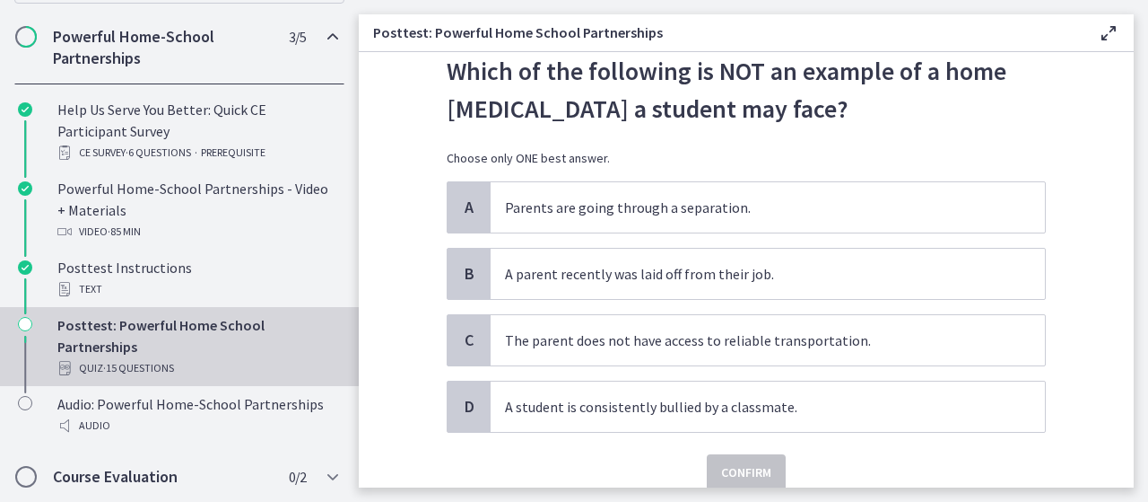
scroll to position [57, 0]
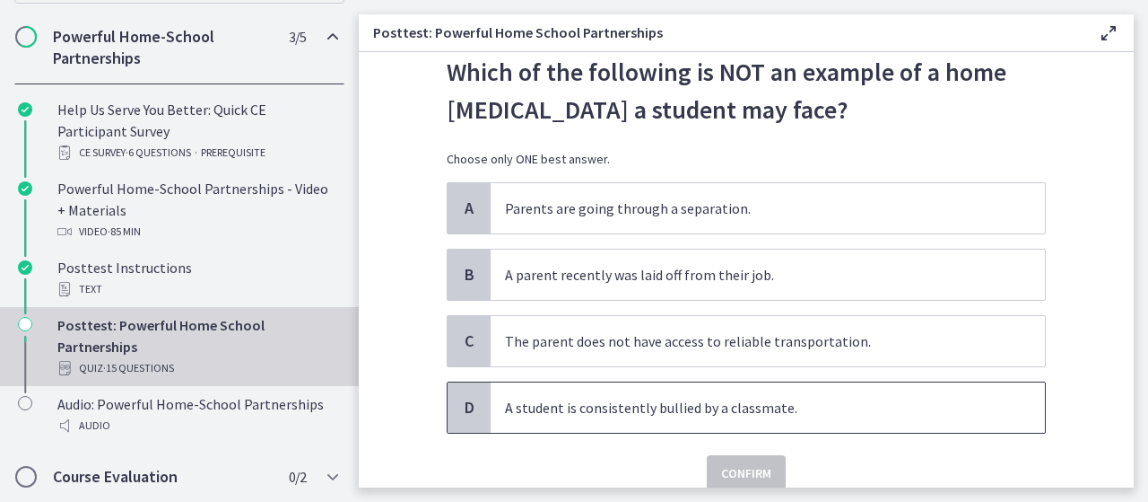
click at [603, 428] on span "A student is consistently bullied by a classmate." at bounding box center [768, 407] width 554 height 50
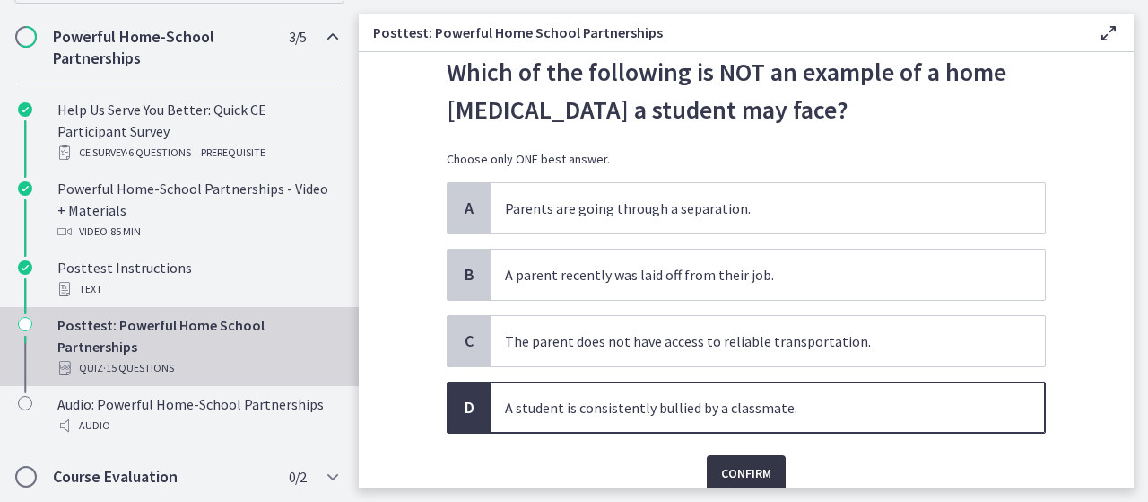
click at [721, 467] on span "Confirm" at bounding box center [746, 473] width 50 height 22
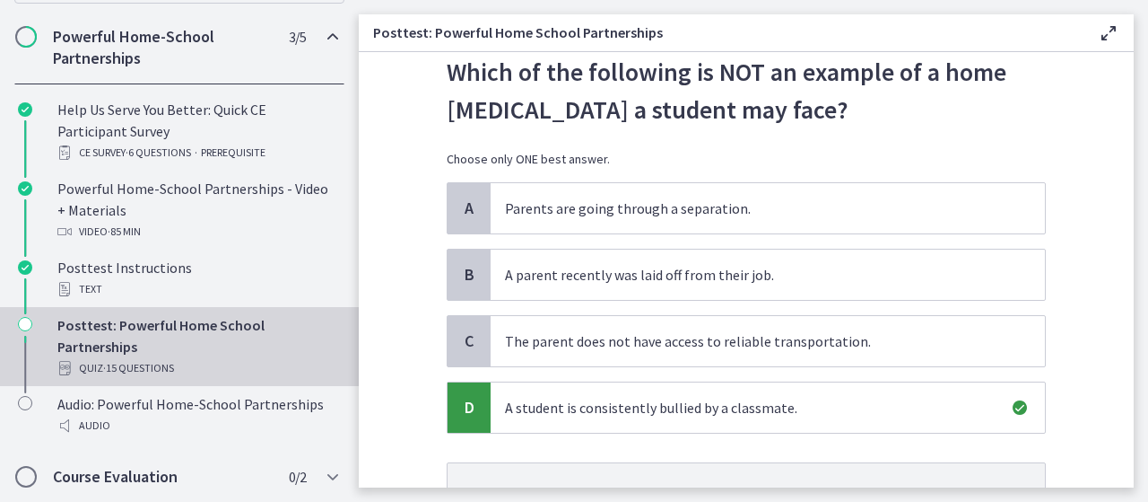
scroll to position [224, 0]
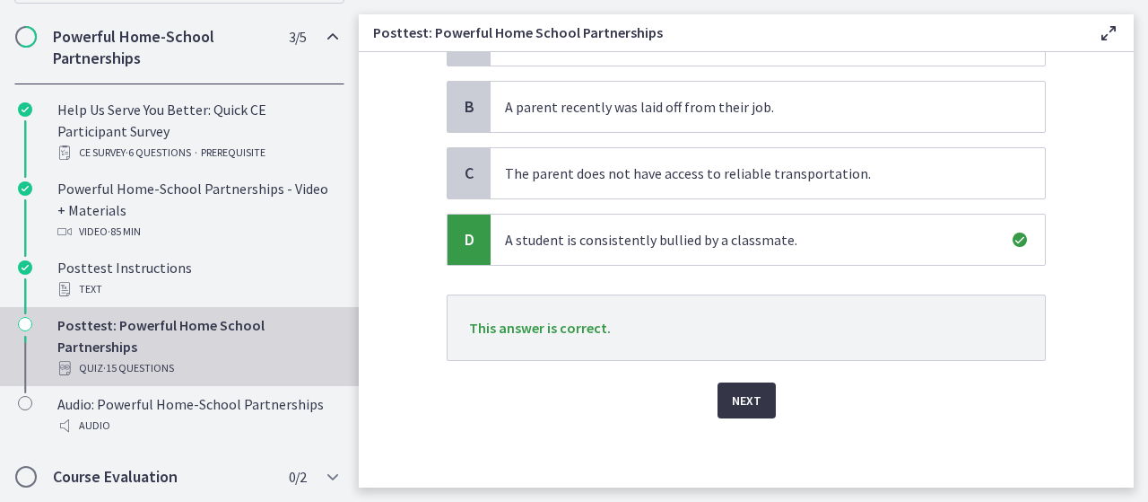
click at [746, 402] on span "Next" at bounding box center [747, 400] width 30 height 22
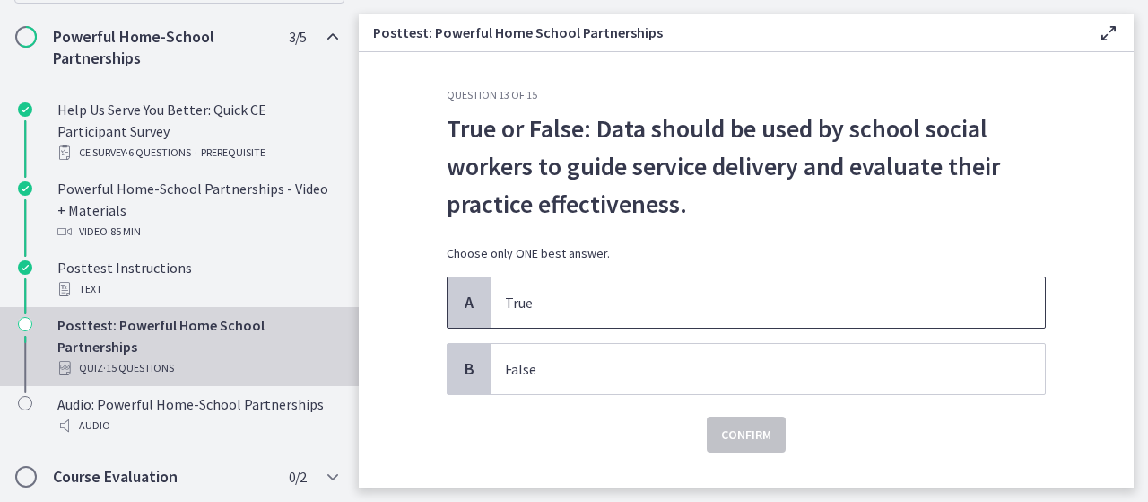
click at [757, 302] on p "True" at bounding box center [750, 303] width 490 height 22
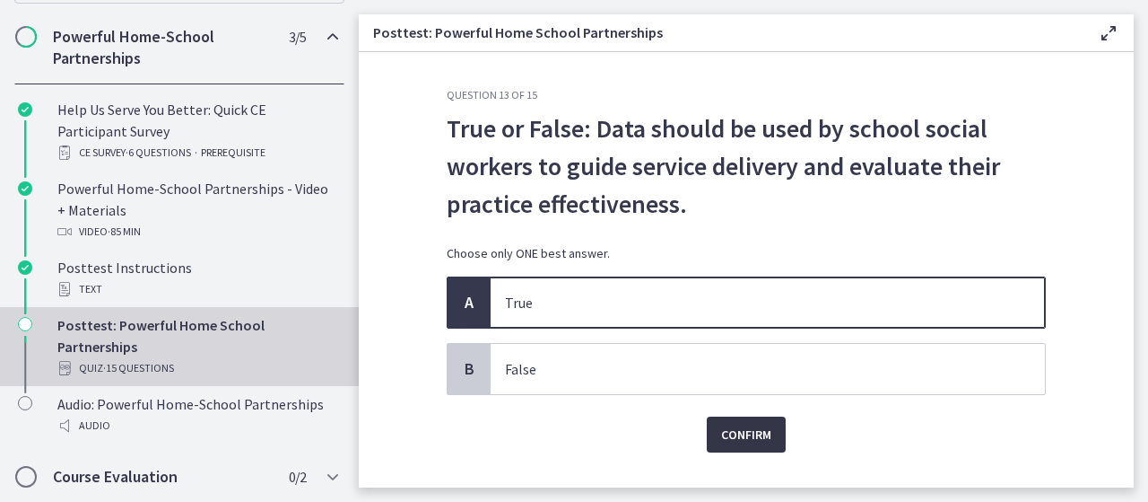
click at [746, 442] on span "Confirm" at bounding box center [746, 434] width 50 height 22
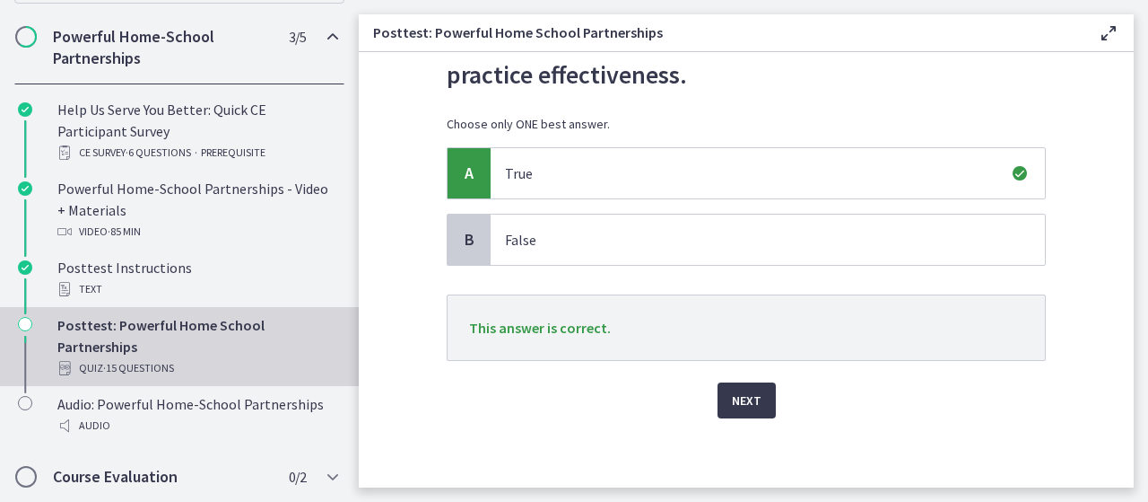
scroll to position [130, 0]
click at [737, 405] on span "Next" at bounding box center [747, 399] width 30 height 22
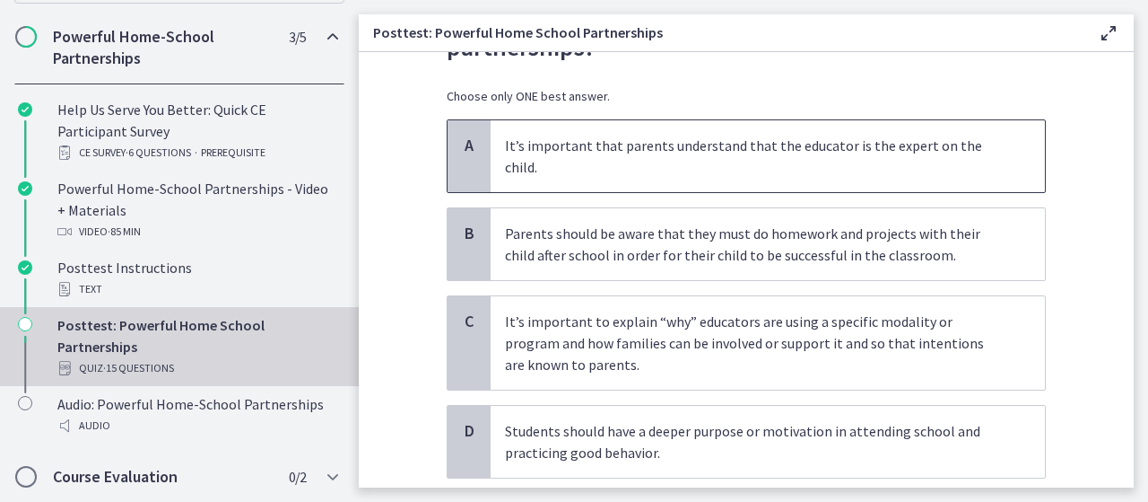
scroll to position [158, 0]
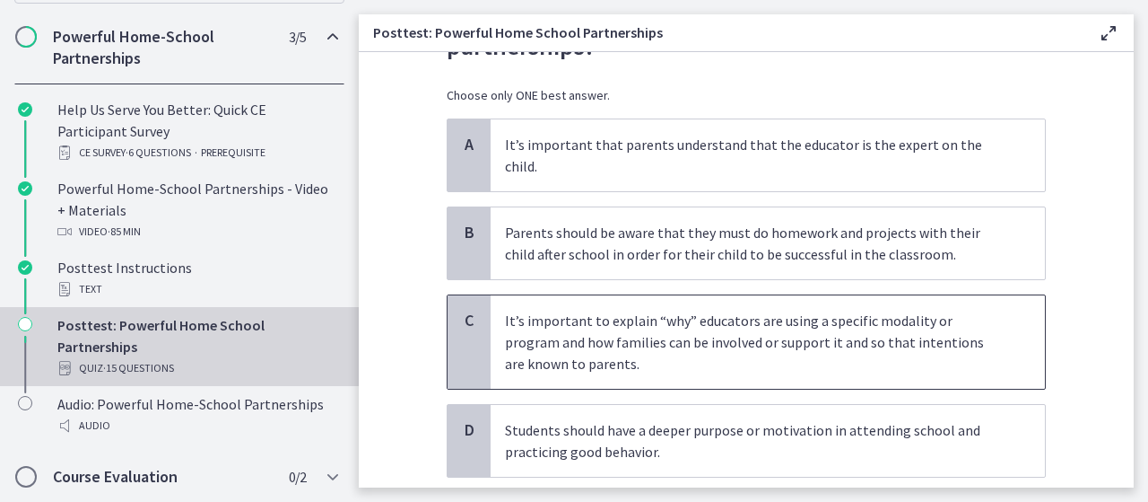
click at [679, 319] on p "It’s important to explain “why” educators are using a specific modality or prog…" at bounding box center [750, 342] width 490 height 65
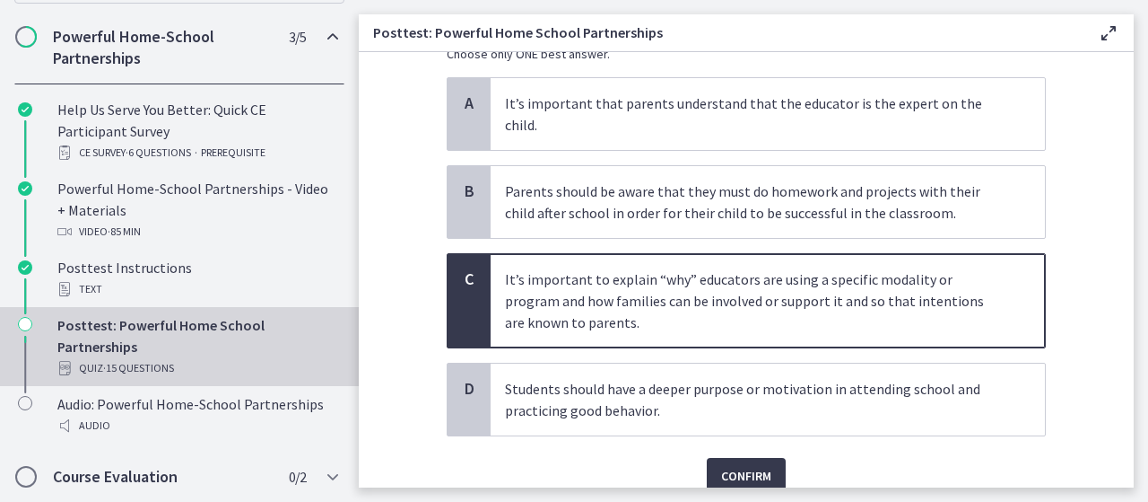
scroll to position [202, 0]
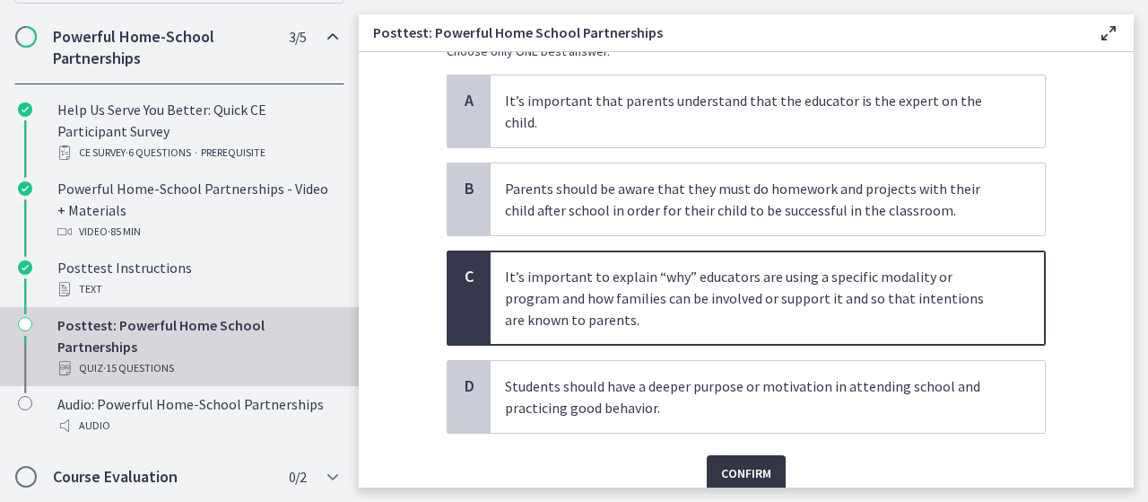
click at [740, 455] on button "Confirm" at bounding box center [746, 473] width 79 height 36
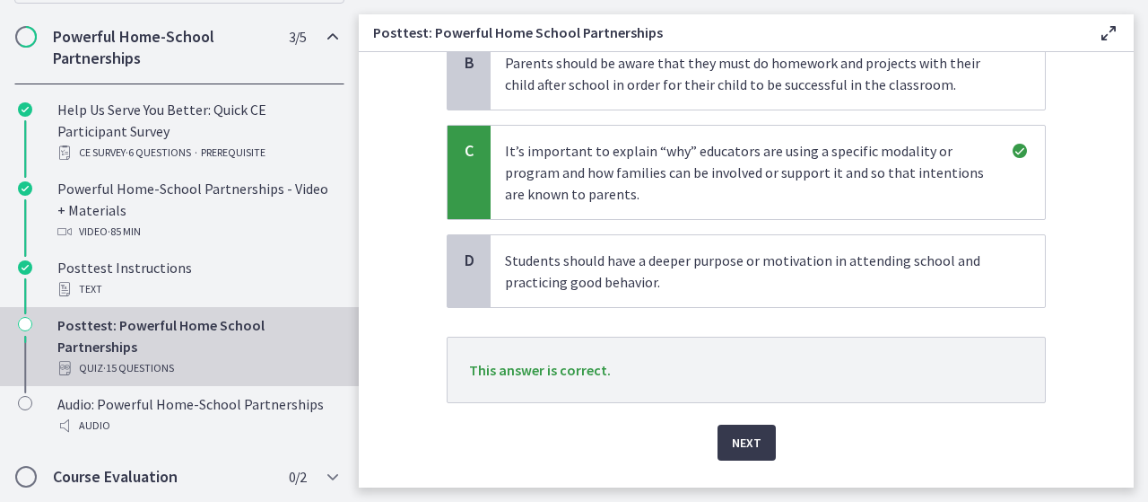
scroll to position [348, 0]
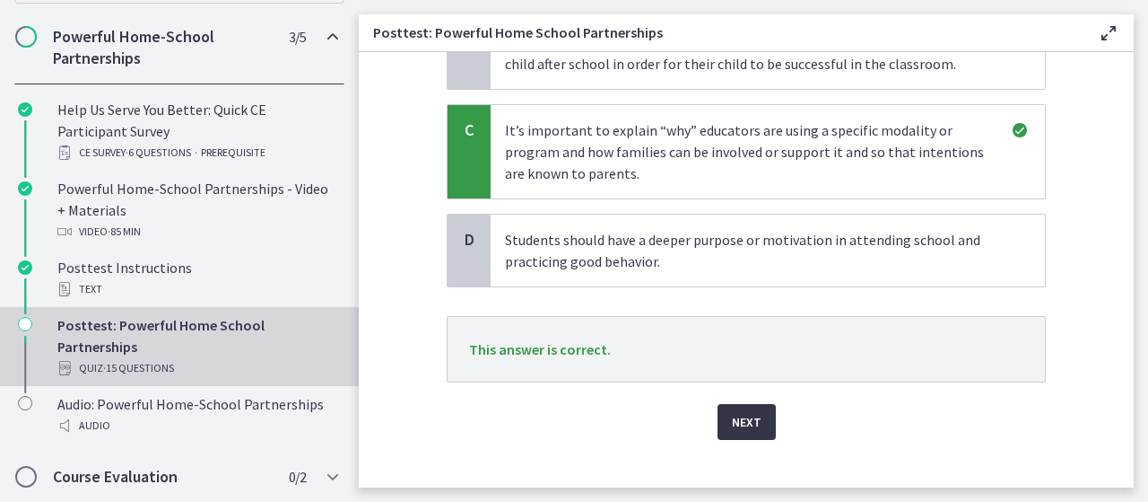
click at [755, 404] on button "Next" at bounding box center [747, 422] width 58 height 36
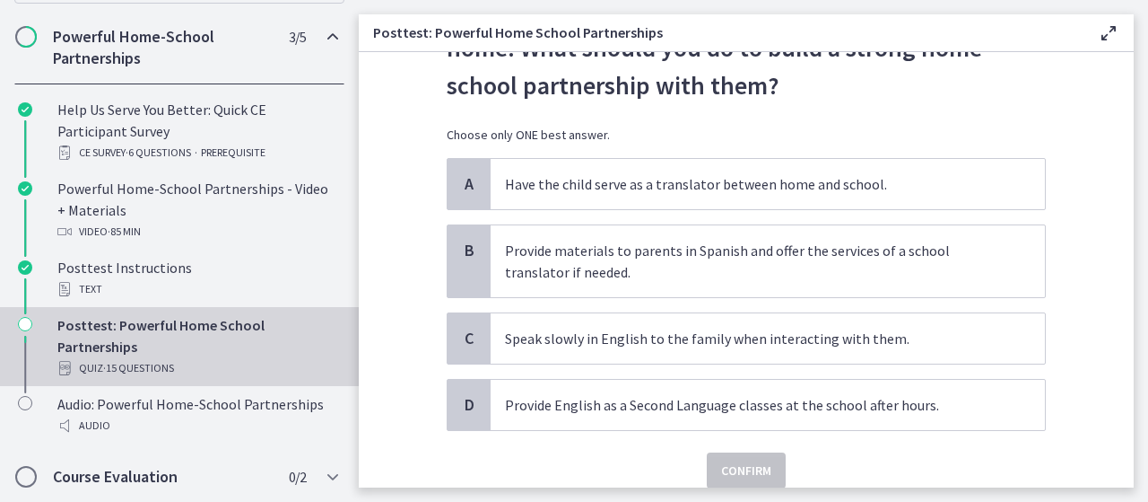
scroll to position [123, 0]
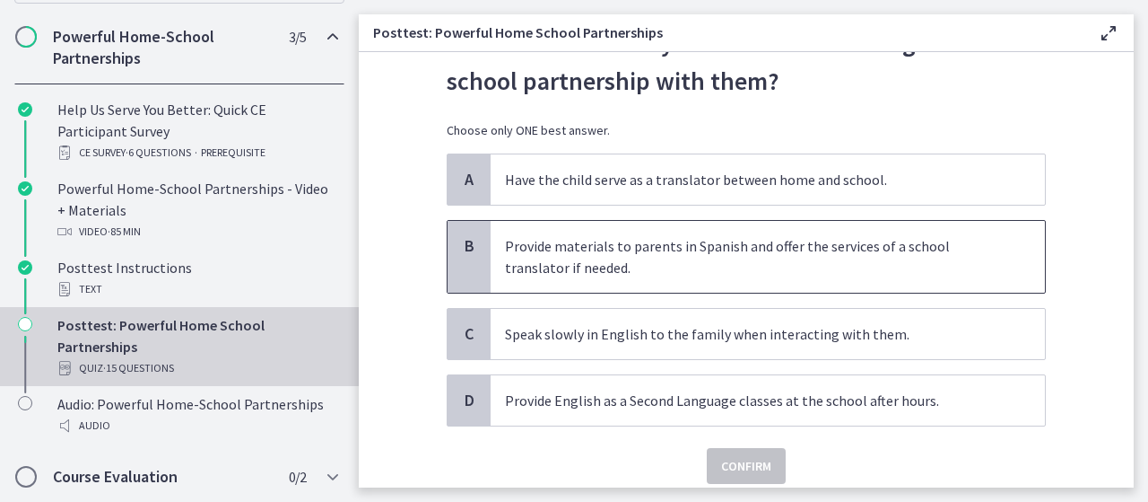
click at [516, 266] on p "Provide materials to parents in Spanish and offer the services of a school tran…" at bounding box center [750, 256] width 490 height 43
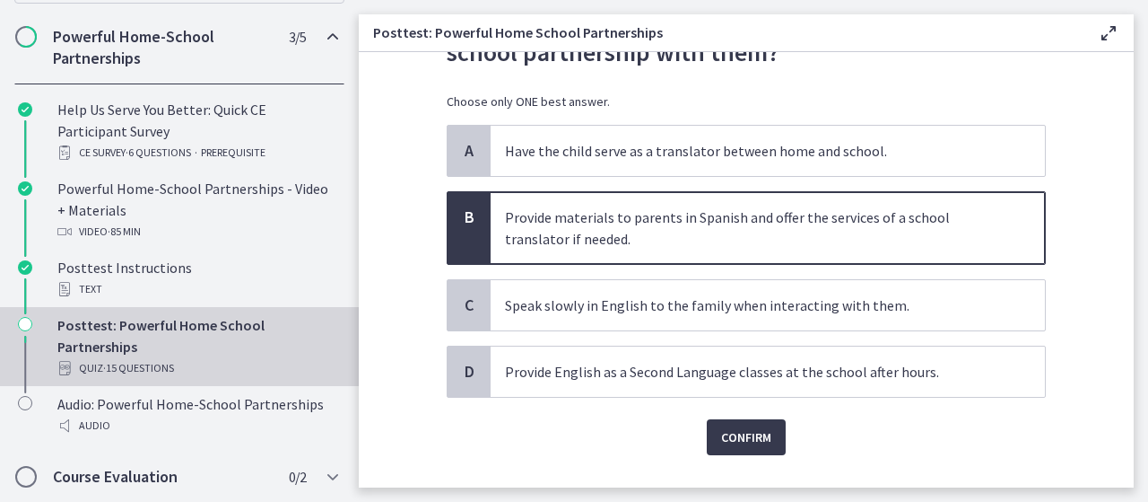
scroll to position [167, 0]
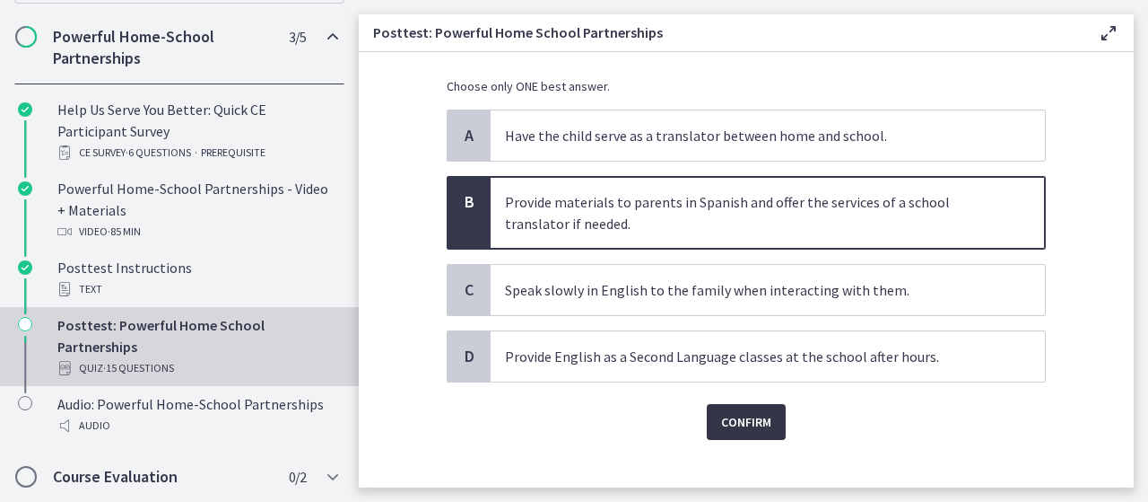
click at [749, 419] on span "Confirm" at bounding box center [746, 422] width 50 height 22
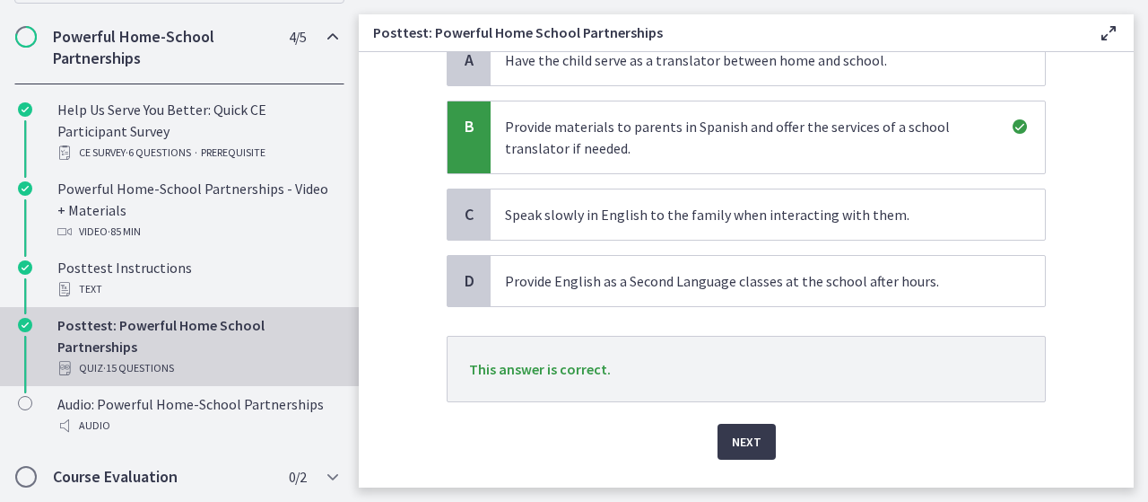
scroll to position [283, 0]
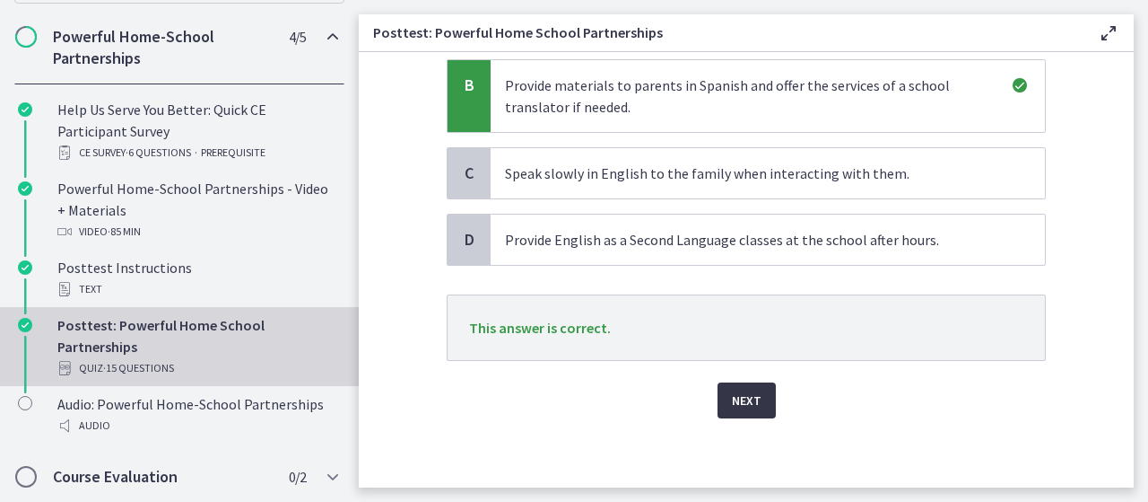
click at [762, 406] on button "Next" at bounding box center [747, 400] width 58 height 36
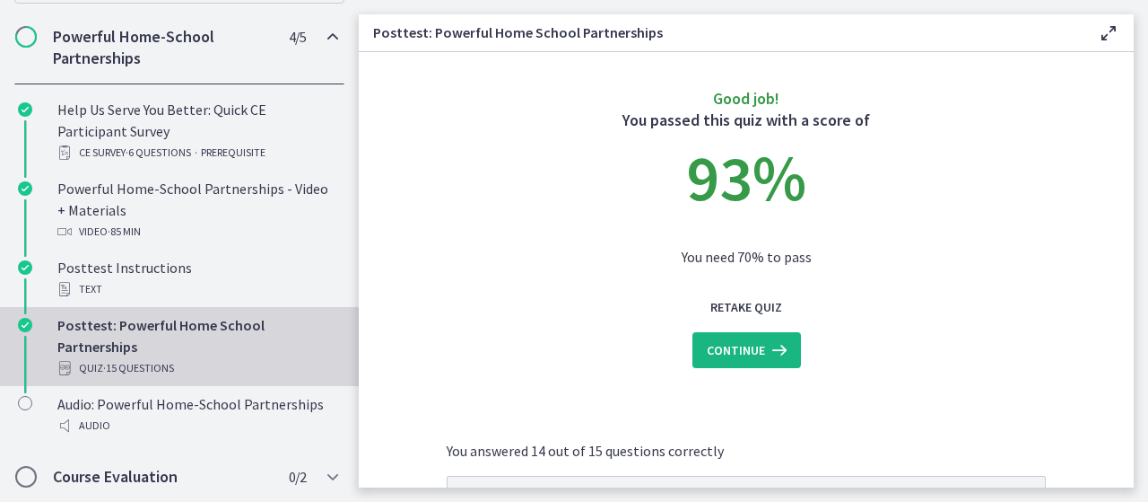
click at [749, 354] on span "Continue" at bounding box center [736, 350] width 58 height 22
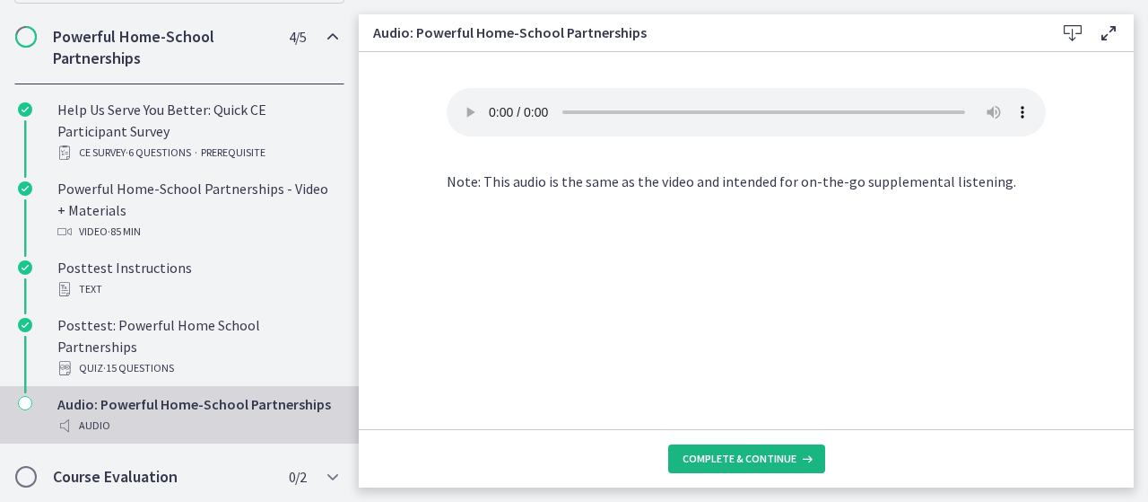
click at [746, 457] on span "Complete & continue" at bounding box center [740, 458] width 114 height 14
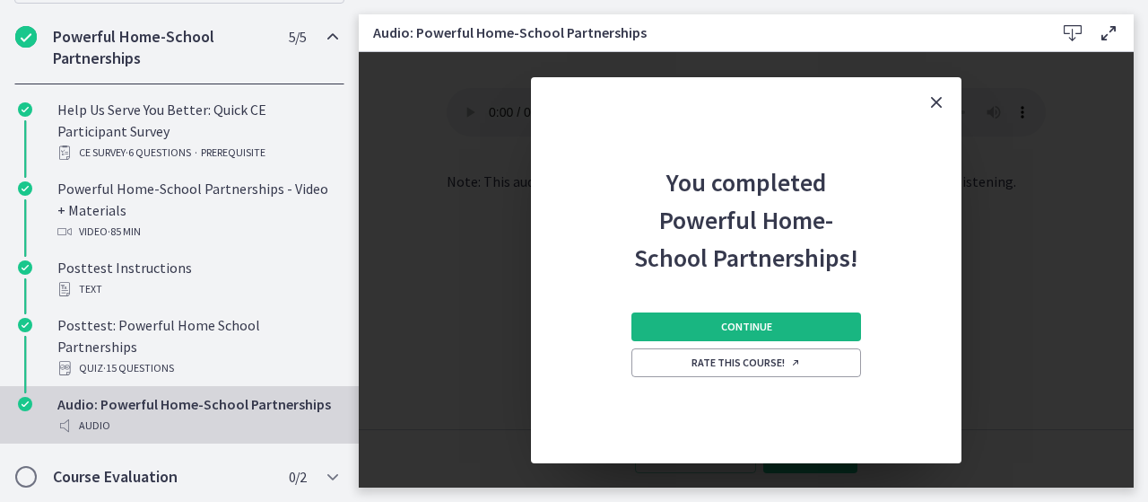
click at [732, 327] on span "Continue" at bounding box center [746, 326] width 51 height 14
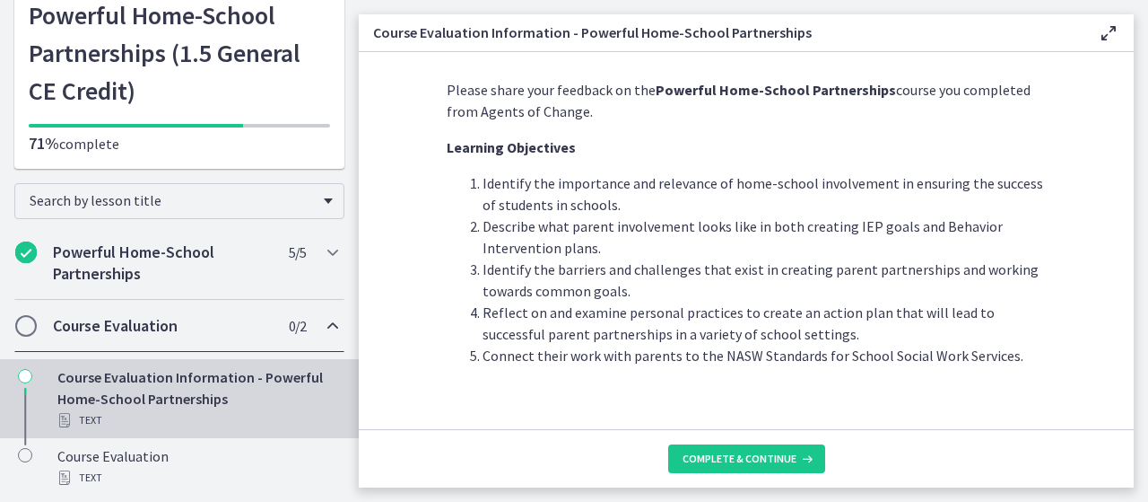
scroll to position [46, 0]
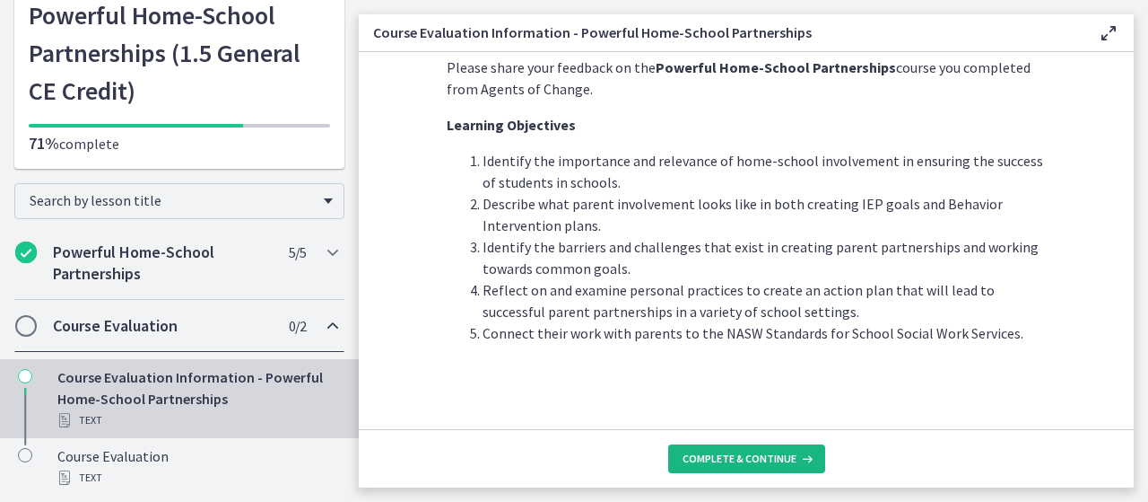
click at [716, 459] on span "Complete & continue" at bounding box center [740, 458] width 114 height 14
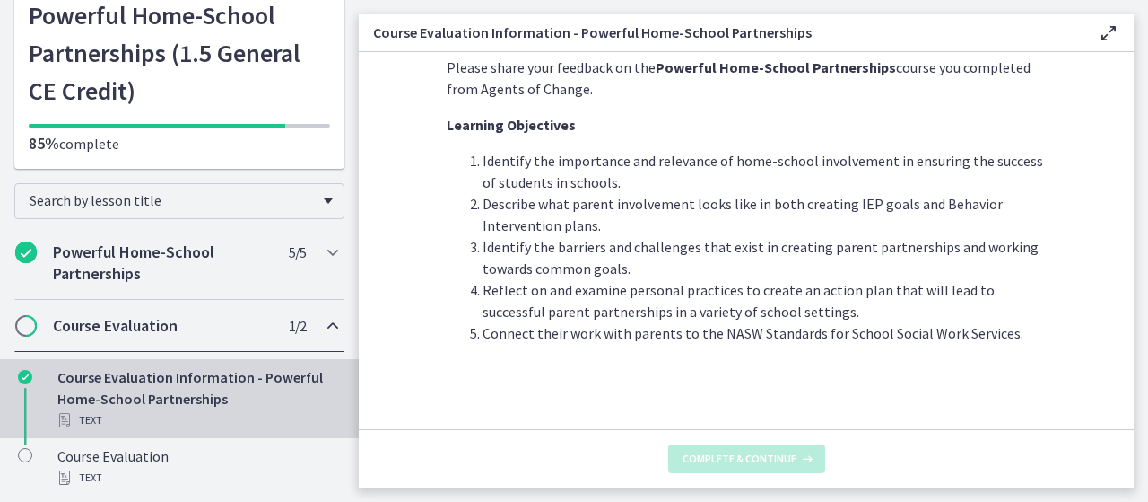
scroll to position [0, 0]
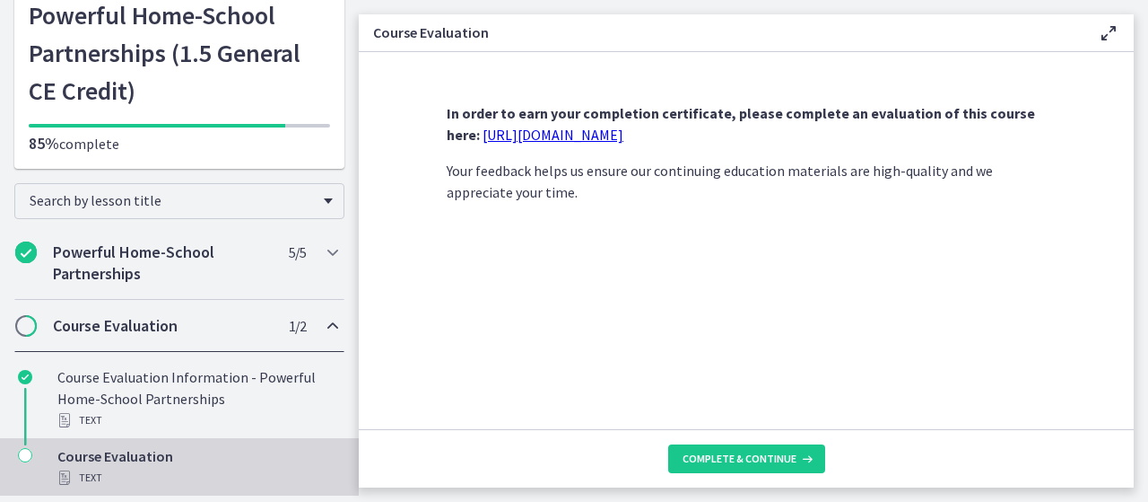
click at [601, 132] on link "[URL][DOMAIN_NAME]" at bounding box center [553, 135] width 141 height 18
click at [738, 459] on span "Complete & continue" at bounding box center [740, 458] width 114 height 14
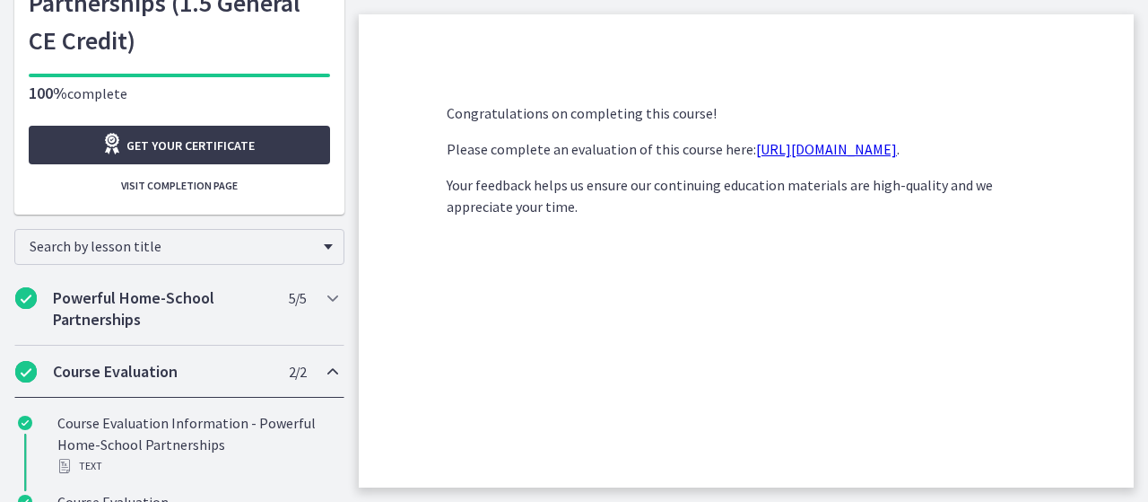
scroll to position [212, 0]
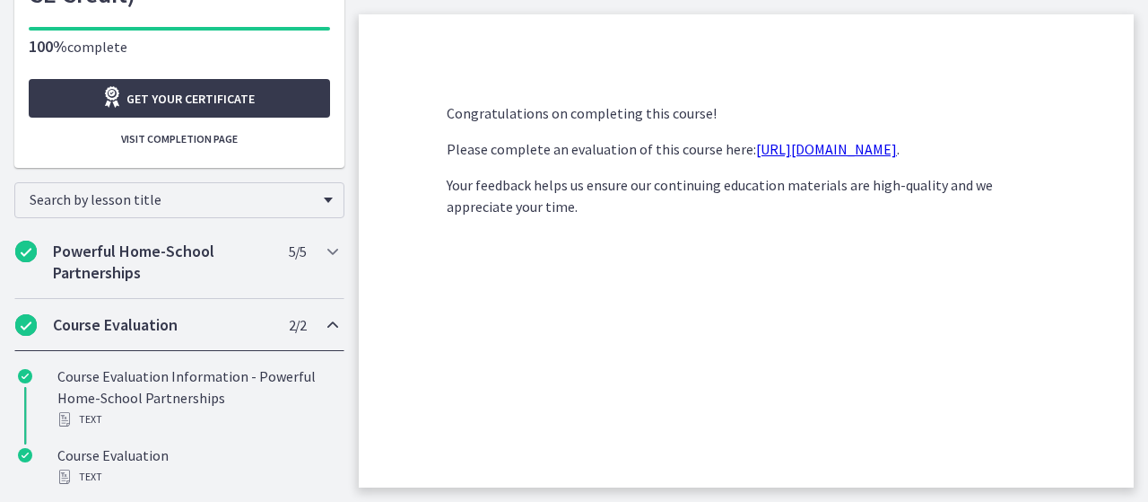
click at [820, 153] on link "[URL][DOMAIN_NAME]" at bounding box center [826, 149] width 141 height 18
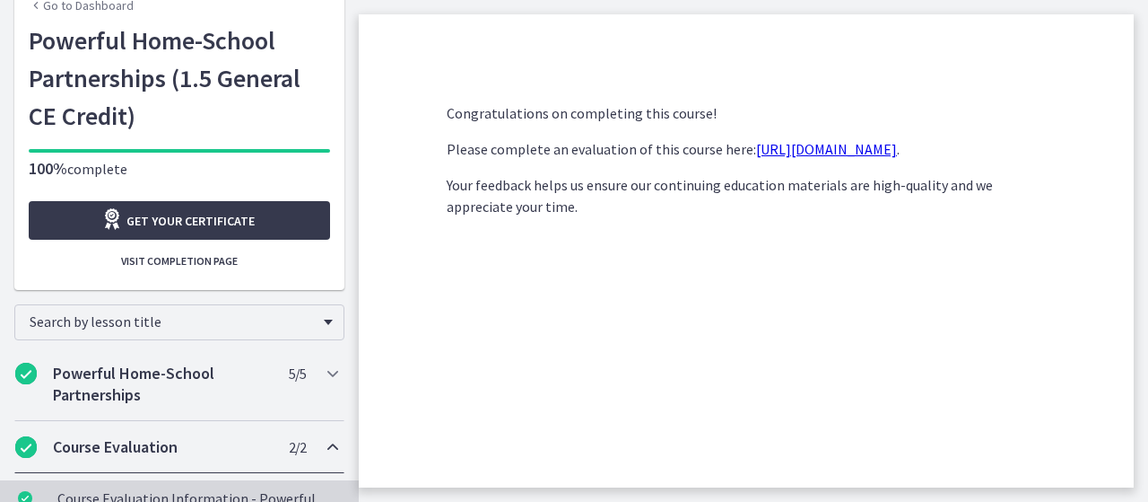
scroll to position [0, 0]
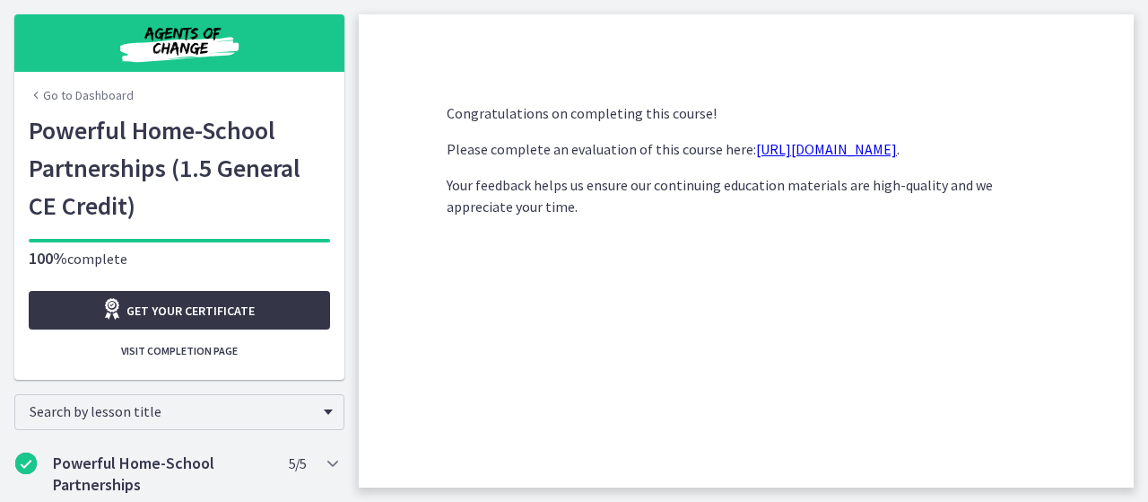
click at [185, 302] on span "Get your certificate" at bounding box center [190, 311] width 128 height 22
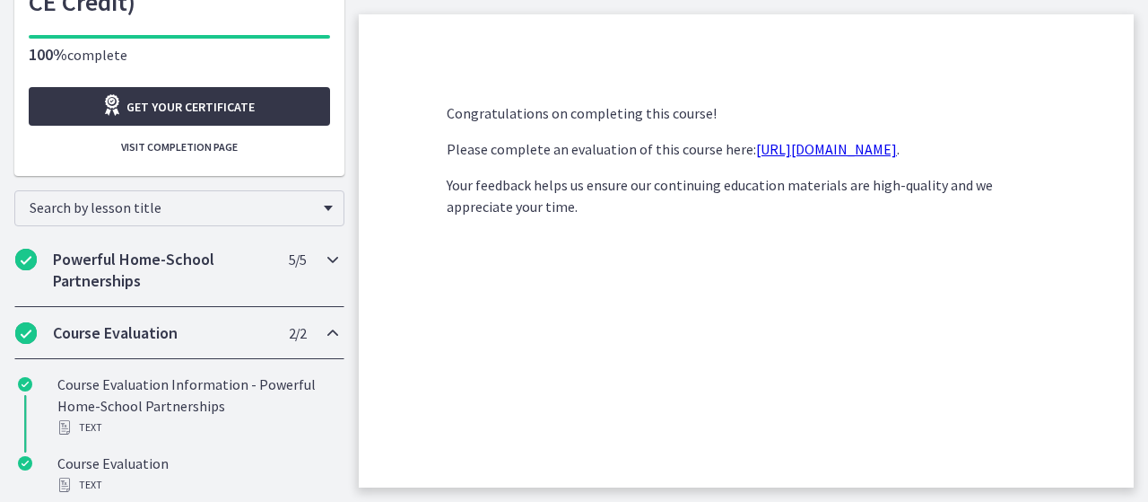
scroll to position [212, 0]
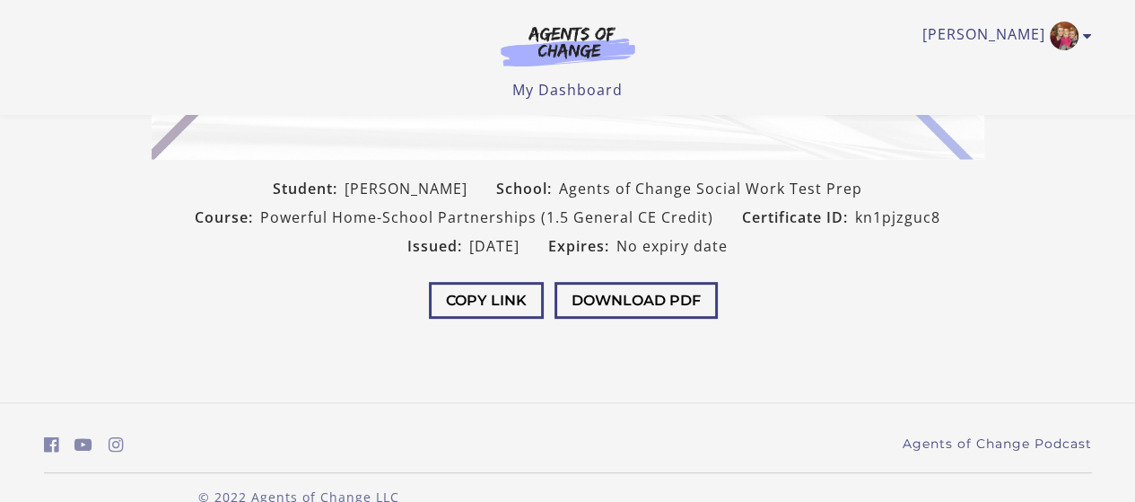
scroll to position [517, 0]
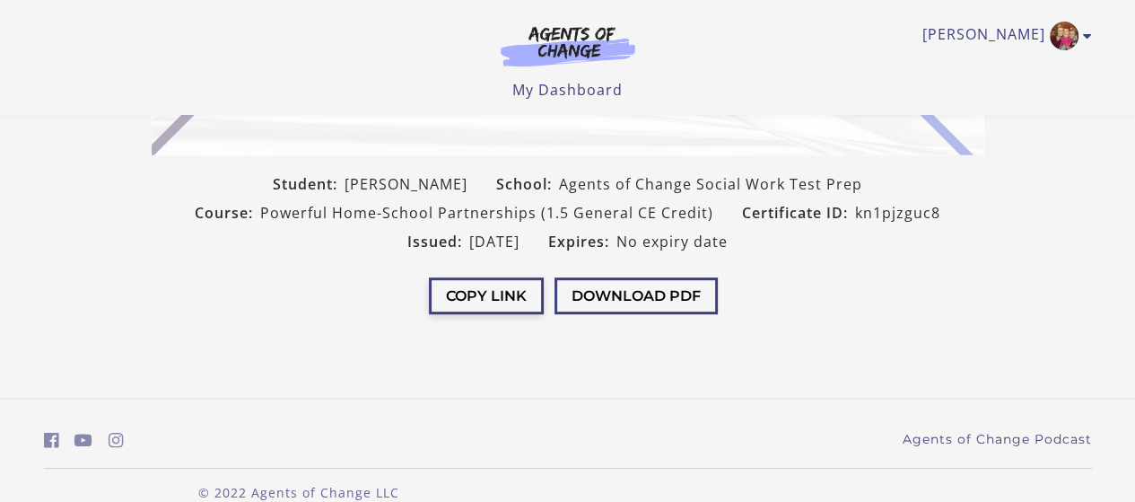
click at [499, 295] on button "Copy Link" at bounding box center [486, 295] width 115 height 37
